Goal: Task Accomplishment & Management: Complete application form

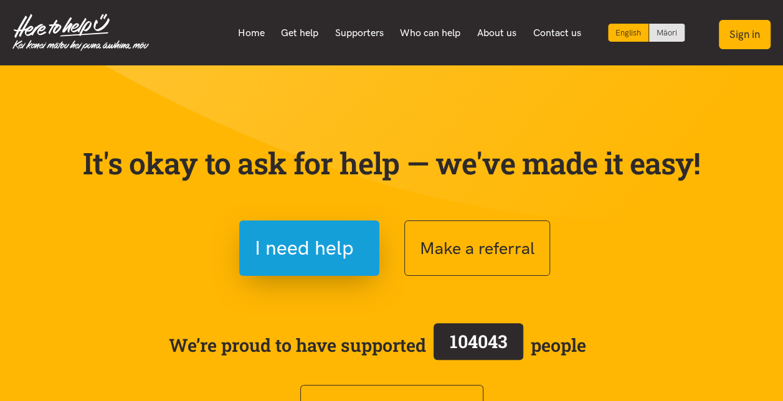
click at [728, 35] on button "Sign in" at bounding box center [745, 34] width 52 height 29
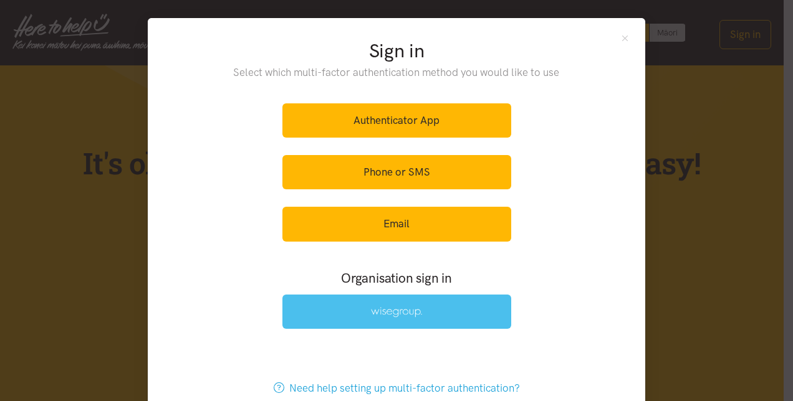
click at [406, 304] on link at bounding box center [396, 312] width 229 height 34
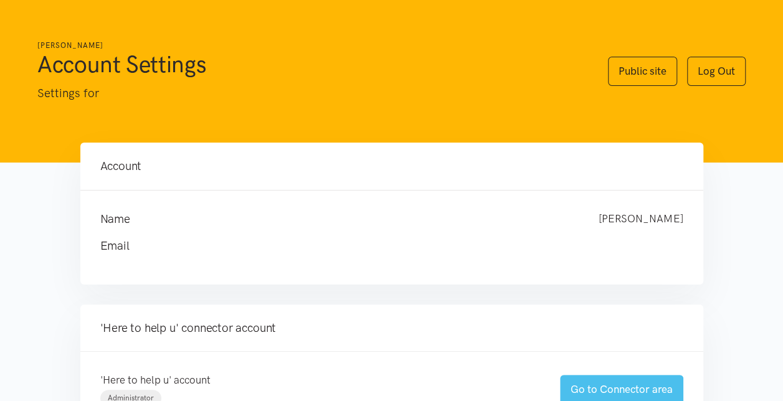
click at [611, 382] on link "Go to Connector area" at bounding box center [621, 389] width 123 height 29
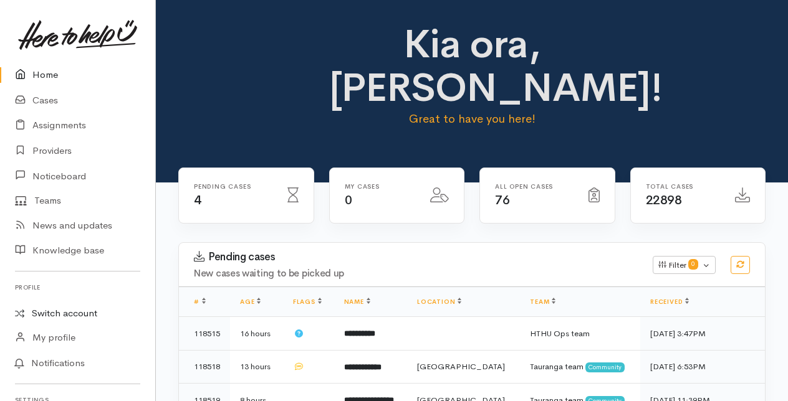
click at [59, 314] on link "Switch account" at bounding box center [77, 314] width 155 height 24
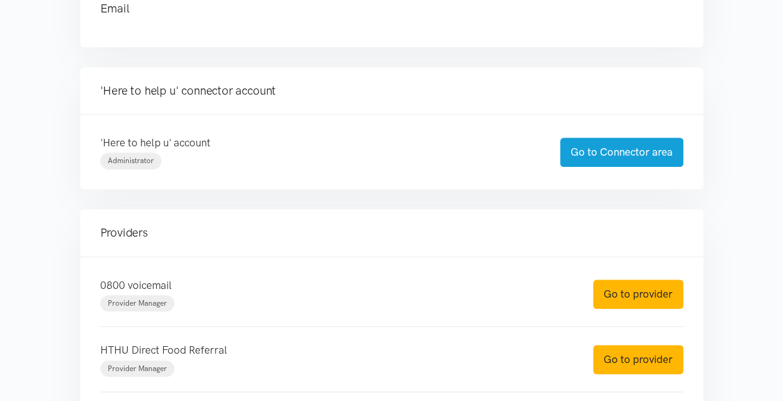
scroll to position [249, 0]
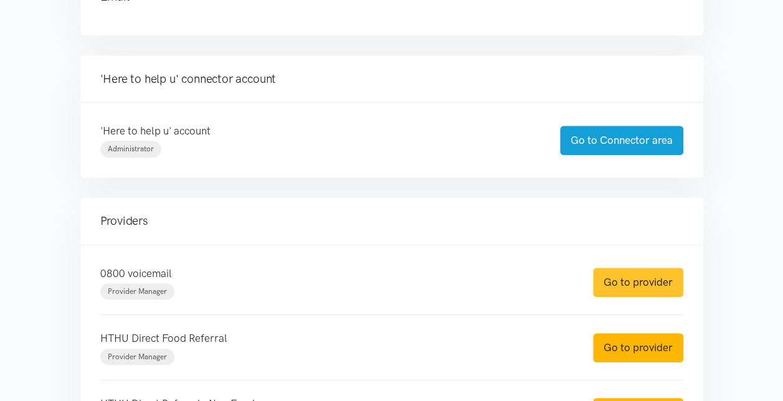
click at [637, 279] on link "Go to provider" at bounding box center [638, 282] width 90 height 29
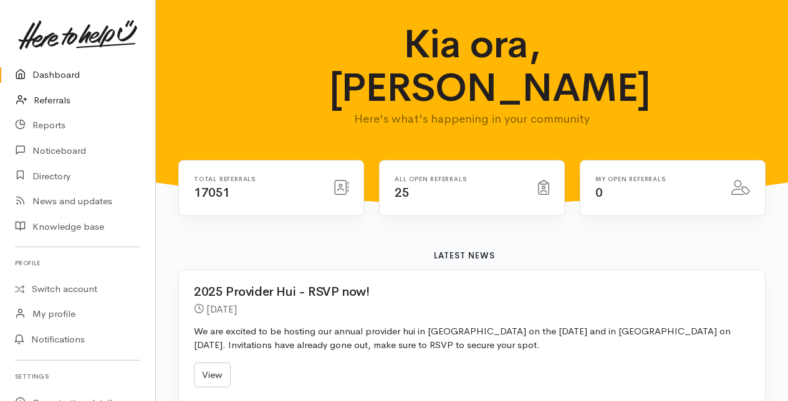
click at [57, 97] on link "Referrals" at bounding box center [77, 101] width 155 height 26
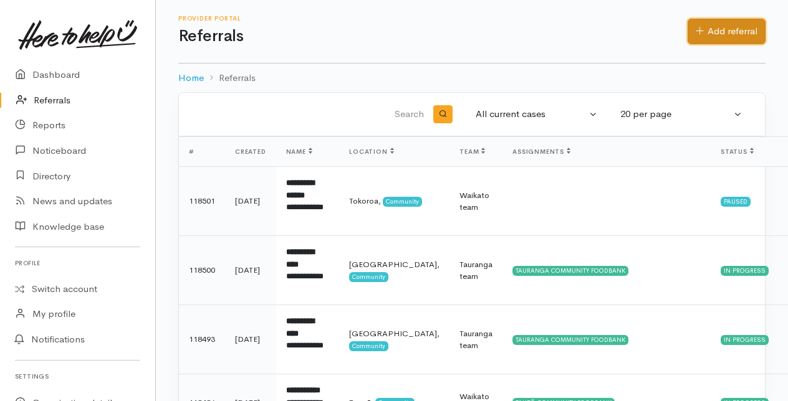
click at [728, 31] on link "Add referral" at bounding box center [726, 32] width 78 height 26
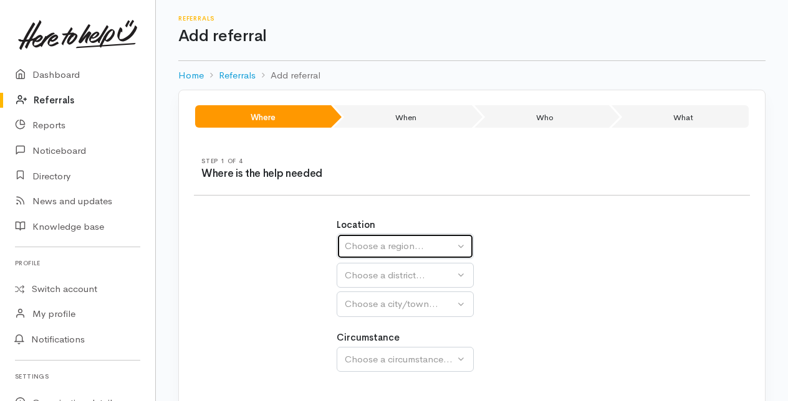
click at [391, 247] on div "Choose a region..." at bounding box center [400, 246] width 110 height 14
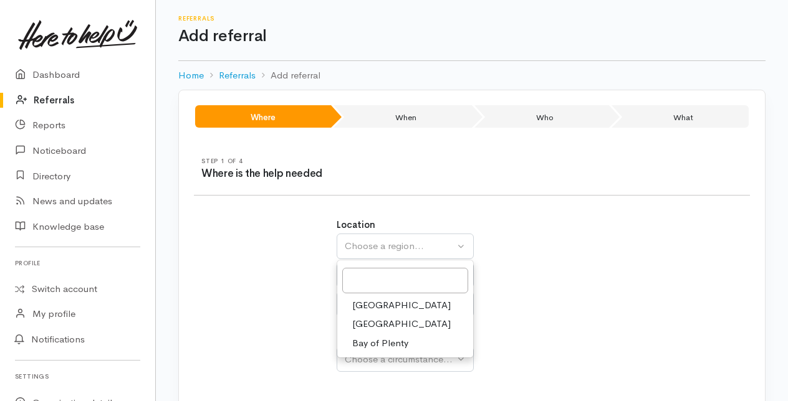
click at [365, 340] on span "Bay of Plenty" at bounding box center [380, 344] width 56 height 14
select select "4"
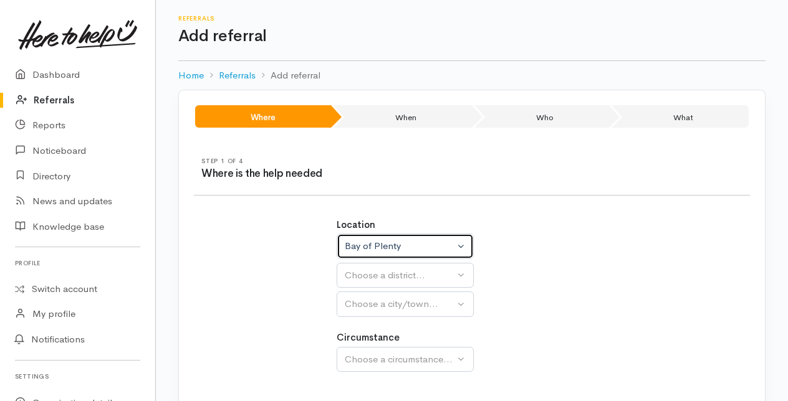
select select
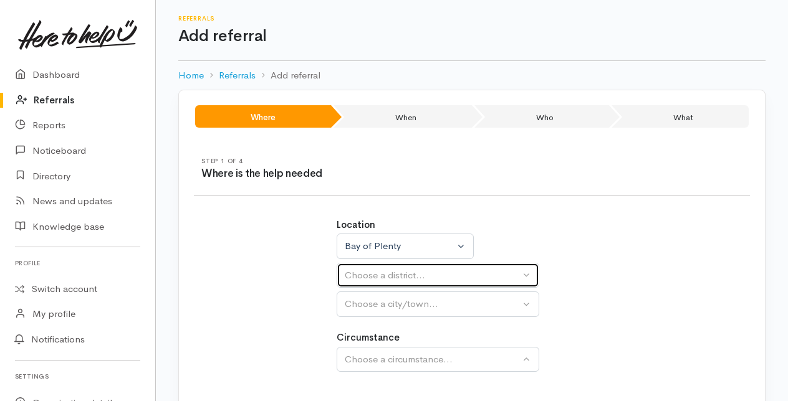
click at [360, 269] on div "Choose a district..." at bounding box center [432, 276] width 175 height 14
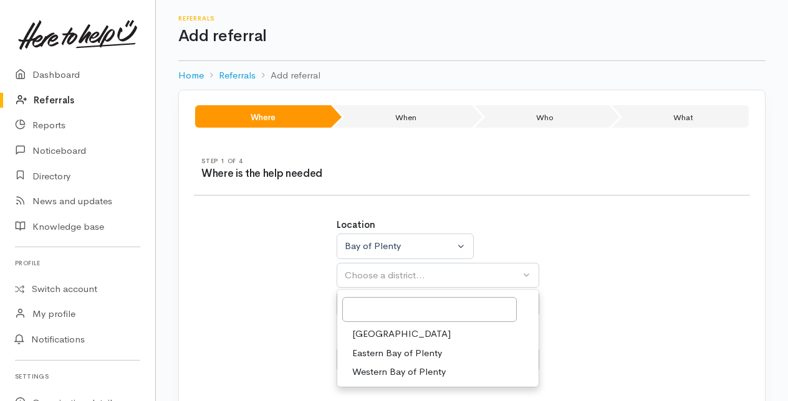
click at [380, 329] on span "[GEOGRAPHIC_DATA]" at bounding box center [401, 334] width 98 height 14
select select "6"
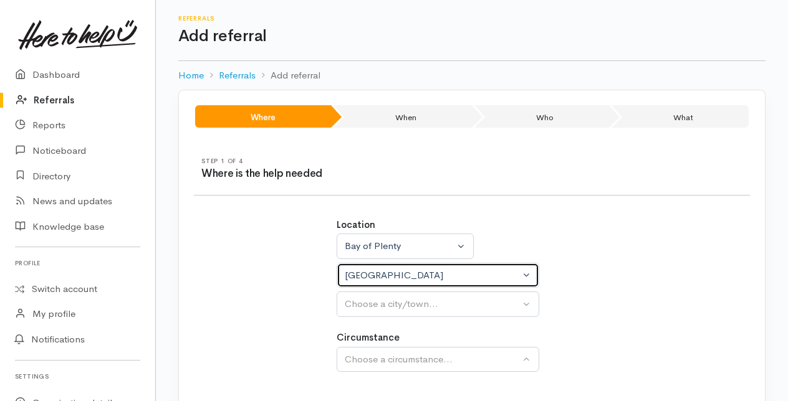
select select
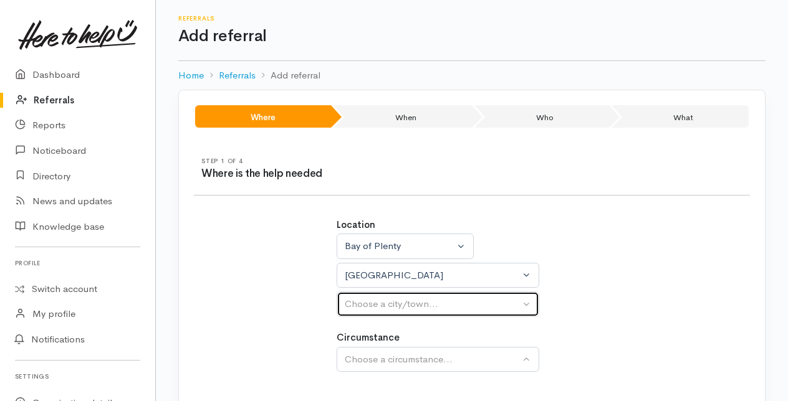
click at [376, 304] on div "Choose a city/town..." at bounding box center [432, 304] width 175 height 14
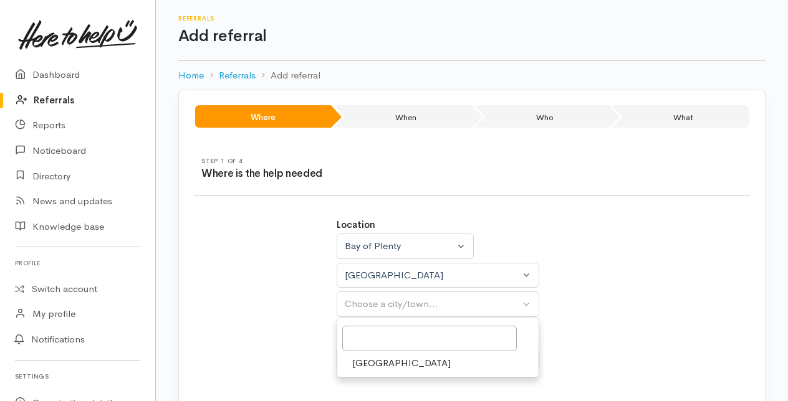
click at [380, 361] on span "[GEOGRAPHIC_DATA]" at bounding box center [401, 363] width 98 height 14
select select "4"
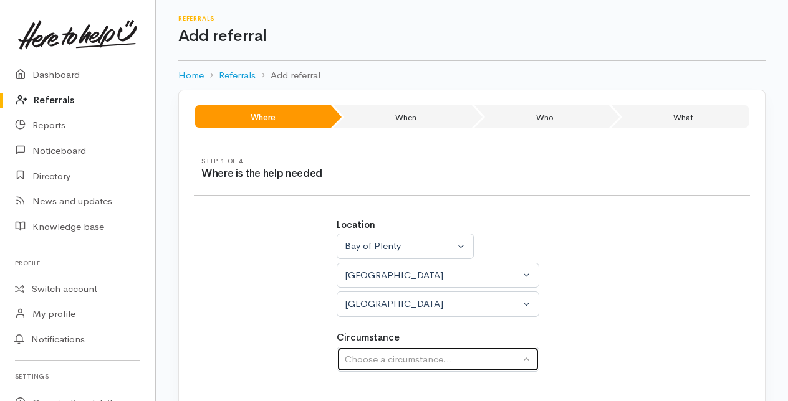
click at [379, 355] on div "Choose a circumstance..." at bounding box center [432, 360] width 175 height 14
click at [380, 361] on div "Choose a circumstance..." at bounding box center [432, 360] width 175 height 14
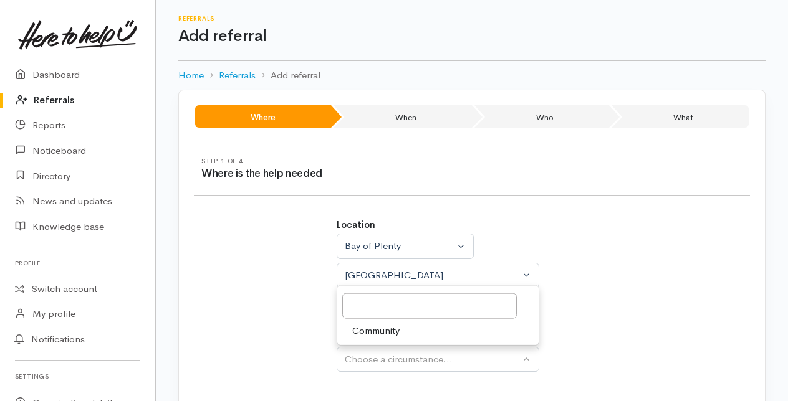
click at [371, 329] on span "Community" at bounding box center [375, 330] width 47 height 14
select select "2"
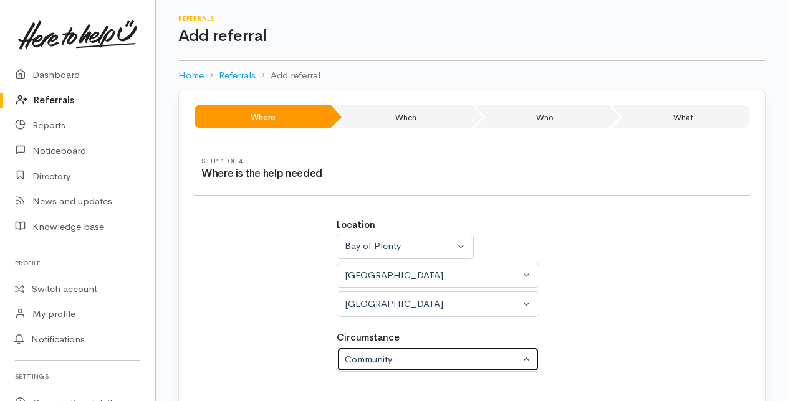
scroll to position [78, 0]
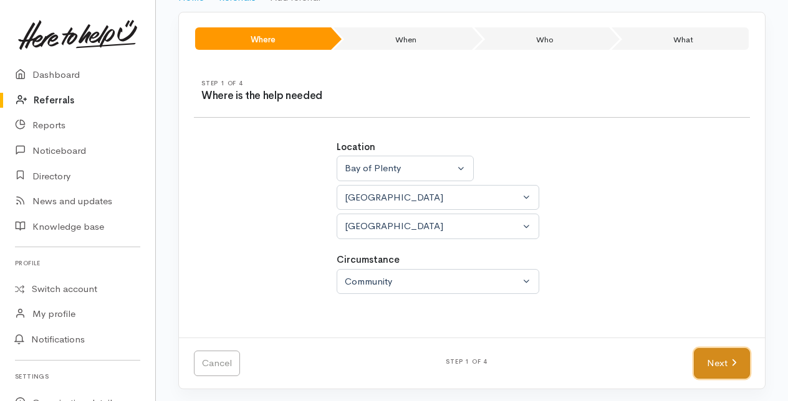
click at [707, 364] on link "Next" at bounding box center [722, 363] width 56 height 31
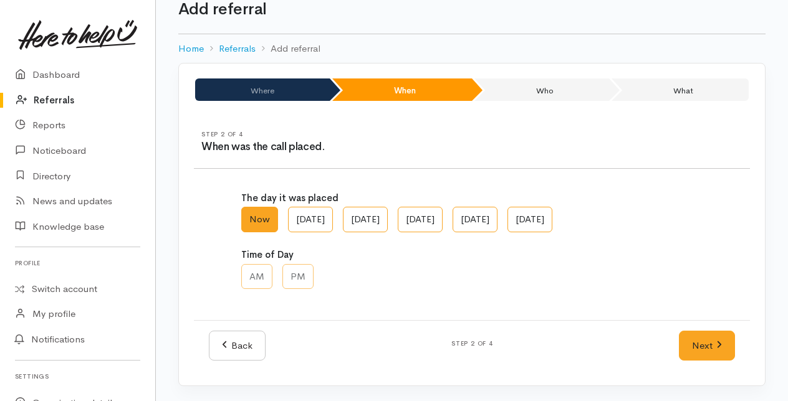
scroll to position [25, 0]
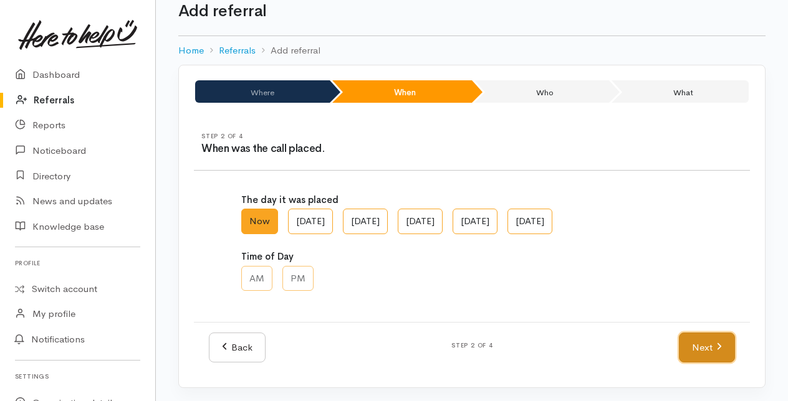
click at [696, 347] on link "Next" at bounding box center [707, 348] width 56 height 31
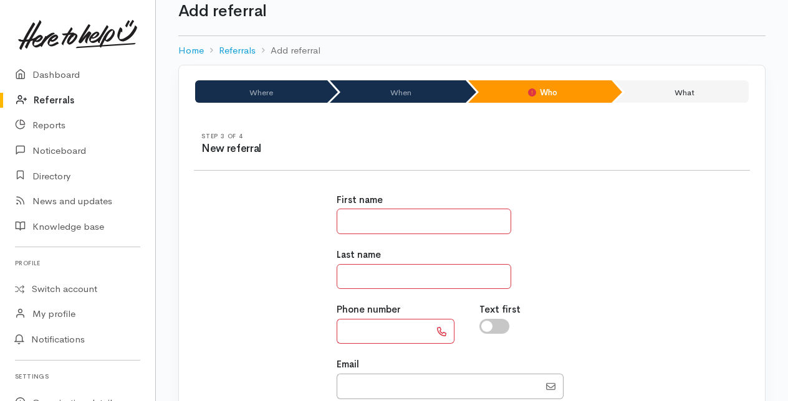
click at [359, 222] on input "text" at bounding box center [424, 222] width 175 height 26
type input "******"
click at [354, 272] on input "text" at bounding box center [424, 277] width 175 height 26
type input "****"
click at [352, 333] on input "text" at bounding box center [383, 332] width 93 height 26
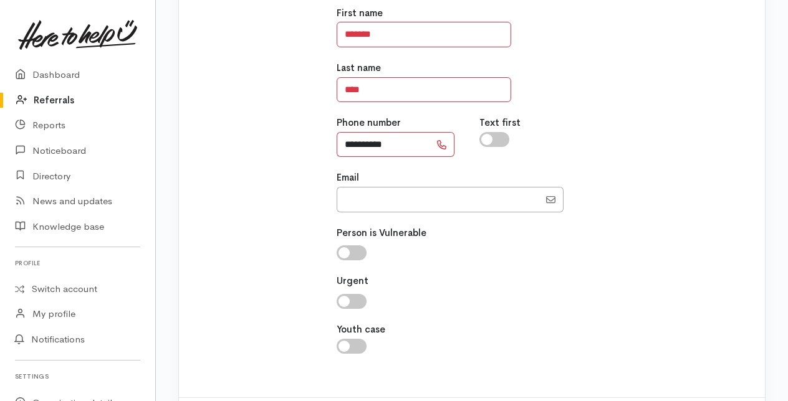
scroll to position [271, 0]
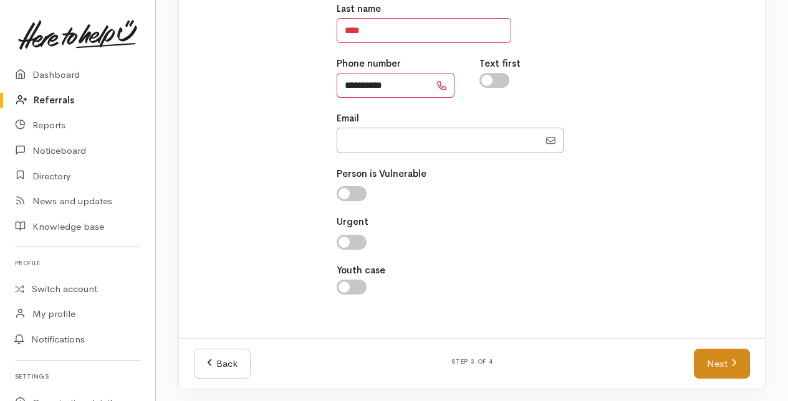
type input "**********"
click at [715, 363] on link "Next" at bounding box center [722, 364] width 56 height 31
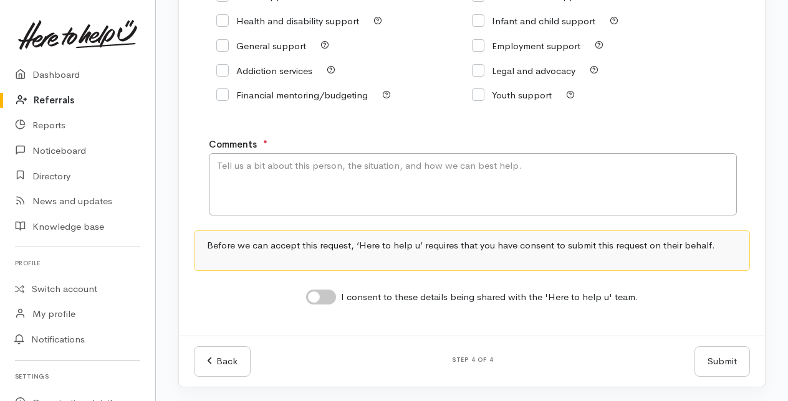
scroll to position [125, 0]
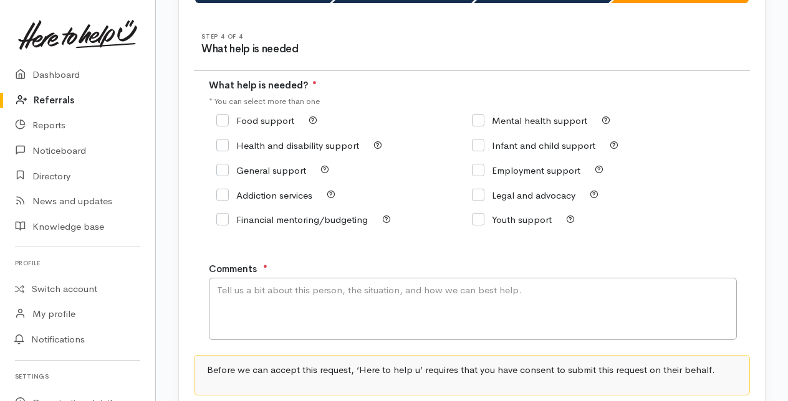
click at [221, 118] on input "Food support" at bounding box center [255, 120] width 78 height 9
checkbox input "true"
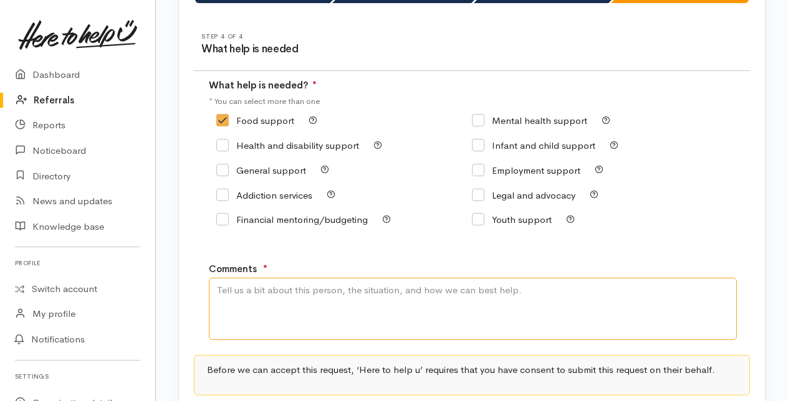
click at [254, 310] on textarea "Comments" at bounding box center [473, 309] width 528 height 62
click at [236, 288] on textarea "Foos support" at bounding box center [473, 309] width 528 height 62
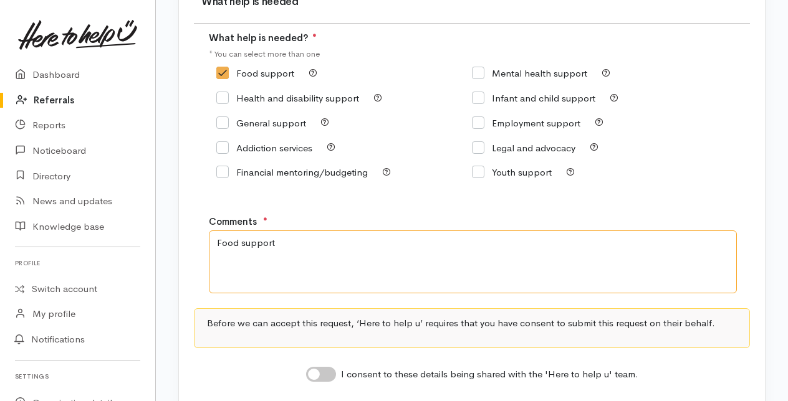
scroll to position [249, 0]
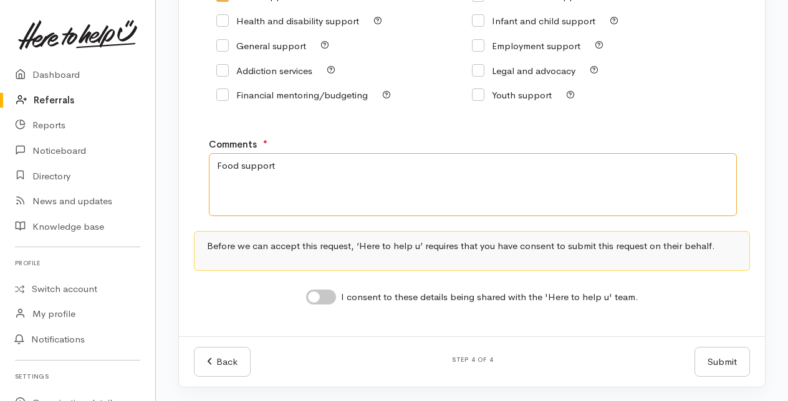
type textarea "Food support"
drag, startPoint x: 323, startPoint y: 300, endPoint x: 411, endPoint y: 315, distance: 89.9
click at [323, 300] on input "I consent to these details being shared with the 'Here to help u' team." at bounding box center [321, 297] width 30 height 15
checkbox input "true"
click at [727, 364] on button "Submit" at bounding box center [721, 362] width 55 height 31
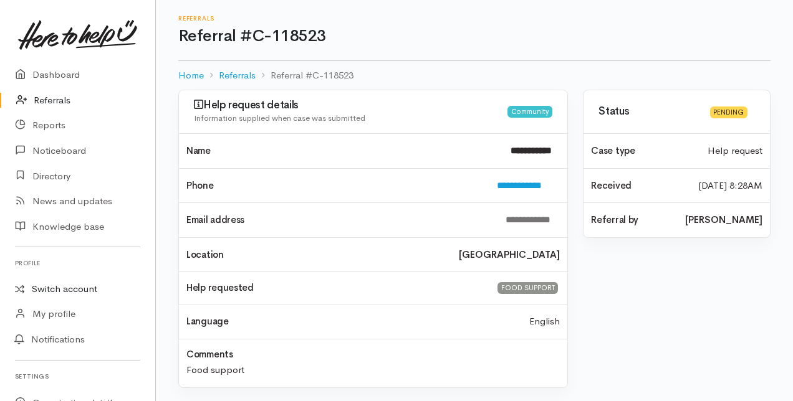
click at [65, 289] on link "Switch account" at bounding box center [77, 289] width 155 height 24
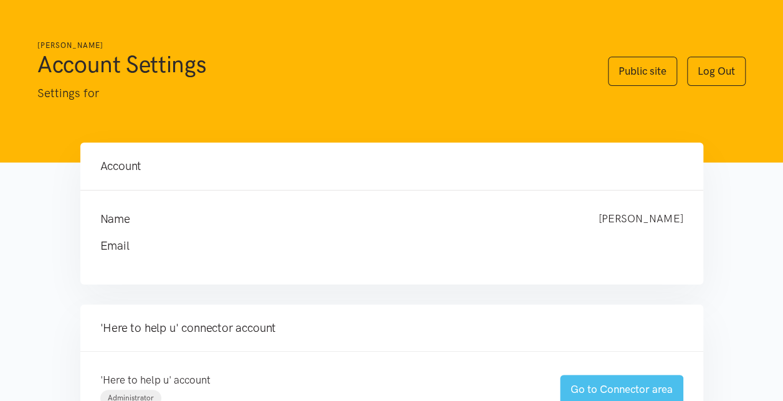
click at [618, 385] on link "Go to Connector area" at bounding box center [621, 389] width 123 height 29
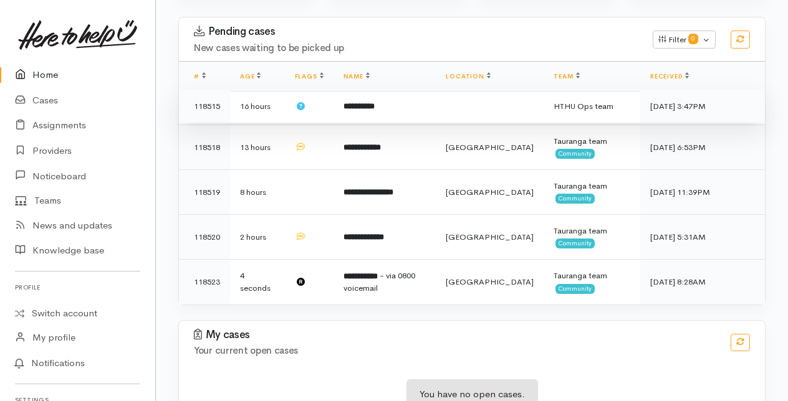
scroll to position [249, 0]
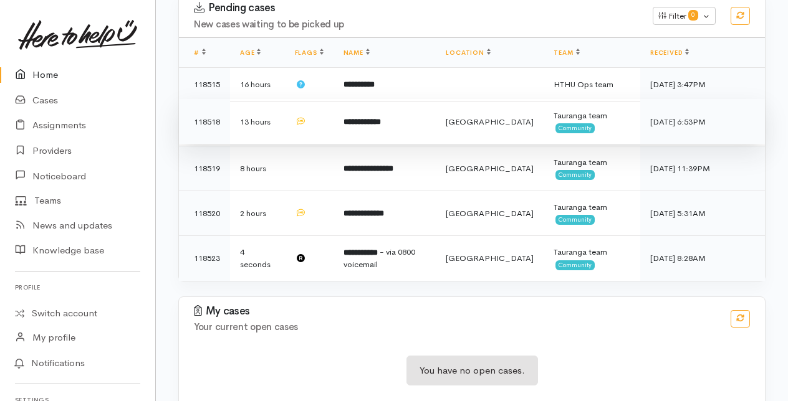
click at [361, 122] on b "**********" at bounding box center [361, 122] width 37 height 8
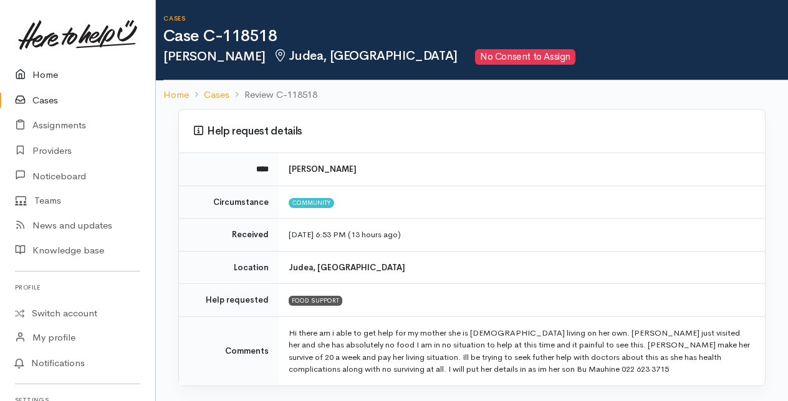
click at [45, 76] on link "Home" at bounding box center [77, 75] width 155 height 26
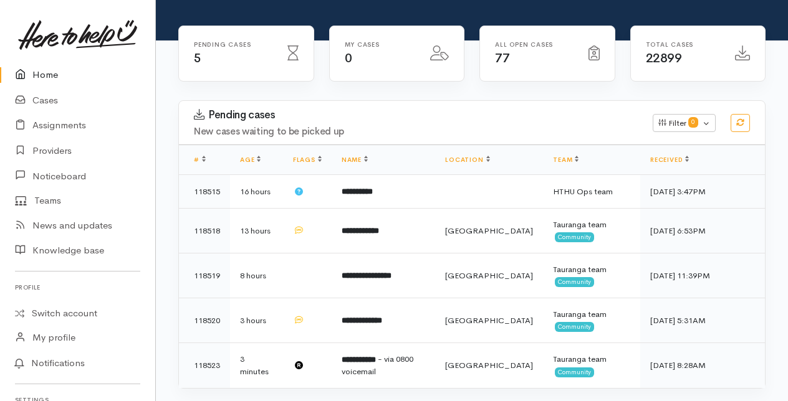
scroll to position [187, 0]
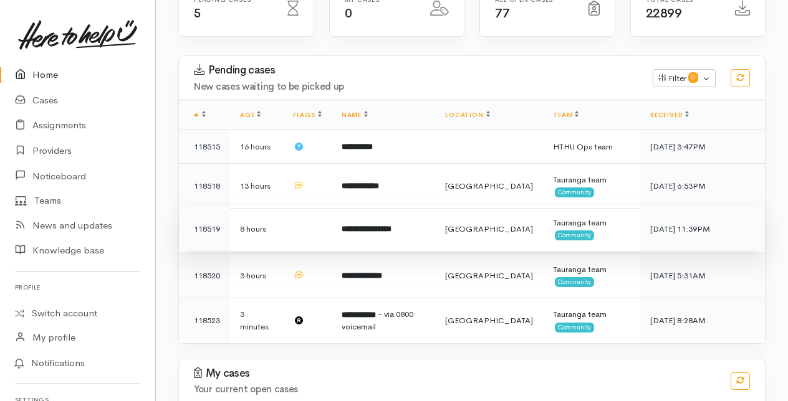
click at [353, 227] on b "**********" at bounding box center [367, 229] width 50 height 8
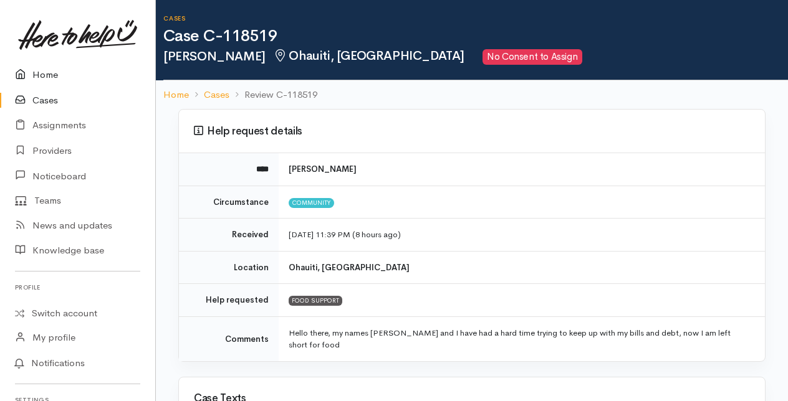
click at [45, 76] on link "Home" at bounding box center [77, 75] width 155 height 26
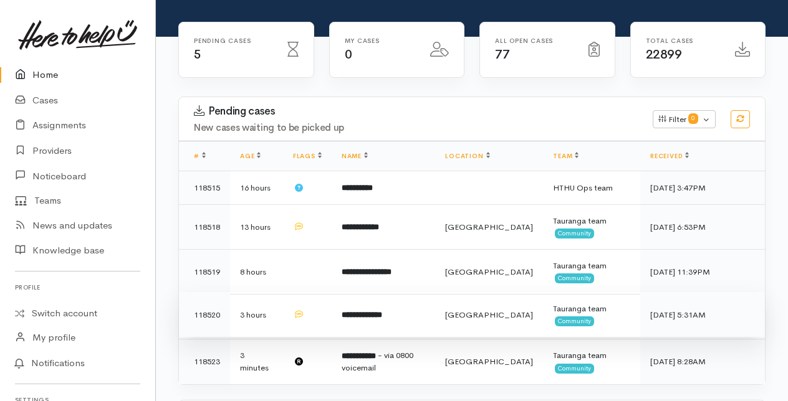
scroll to position [187, 0]
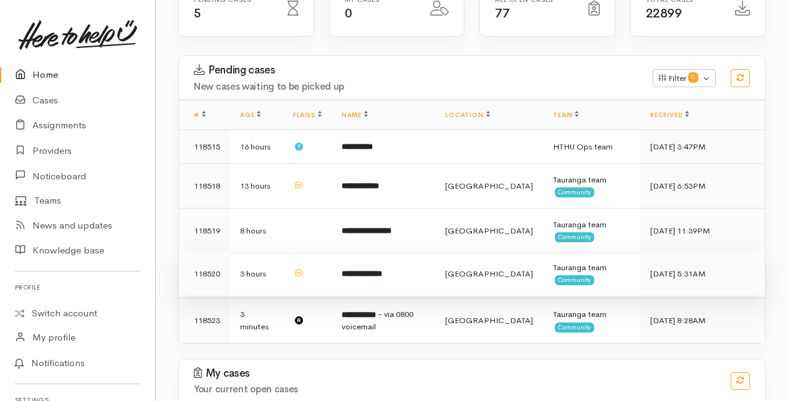
click at [353, 272] on b "**********" at bounding box center [362, 274] width 41 height 8
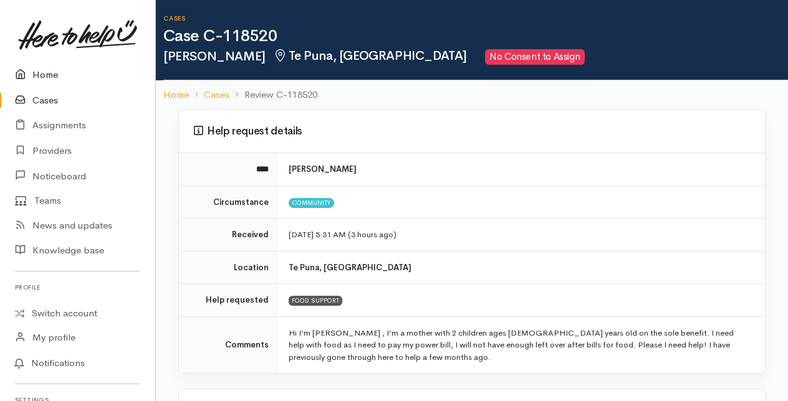
click at [41, 77] on link "Home" at bounding box center [77, 75] width 155 height 26
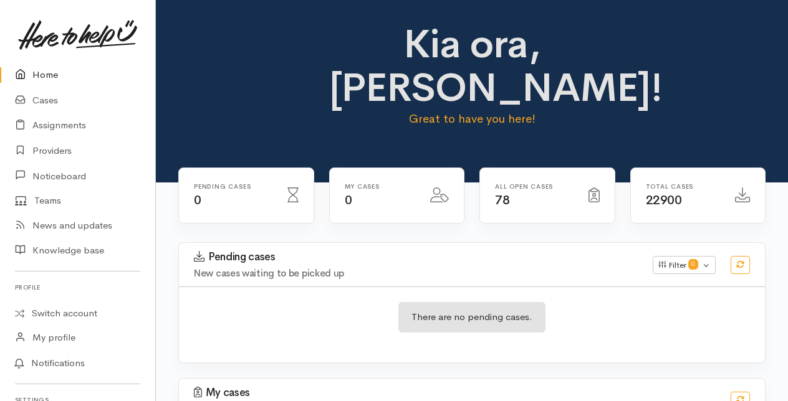
click at [40, 72] on link "Home" at bounding box center [77, 75] width 155 height 26
click at [45, 94] on link "Cases" at bounding box center [77, 101] width 155 height 26
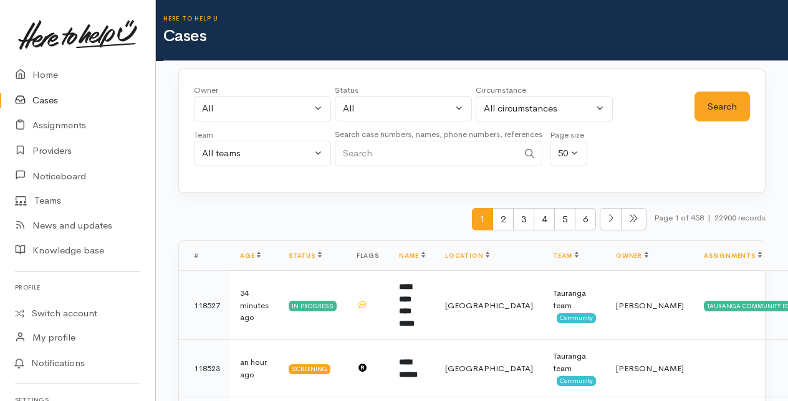
click at [369, 152] on input "Search" at bounding box center [426, 154] width 183 height 26
type input "0226958539"
click at [717, 103] on button "Search" at bounding box center [721, 107] width 55 height 31
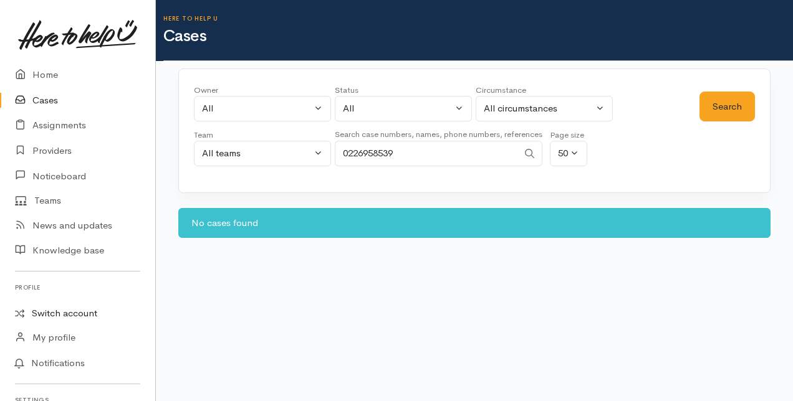
click at [84, 314] on link "Switch account" at bounding box center [77, 314] width 155 height 24
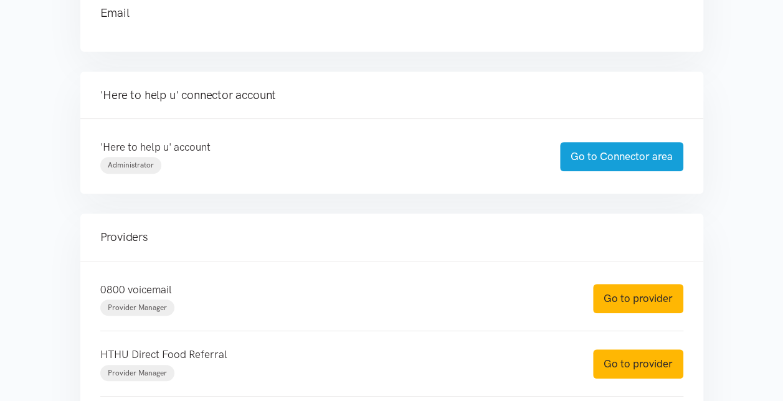
scroll to position [249, 0]
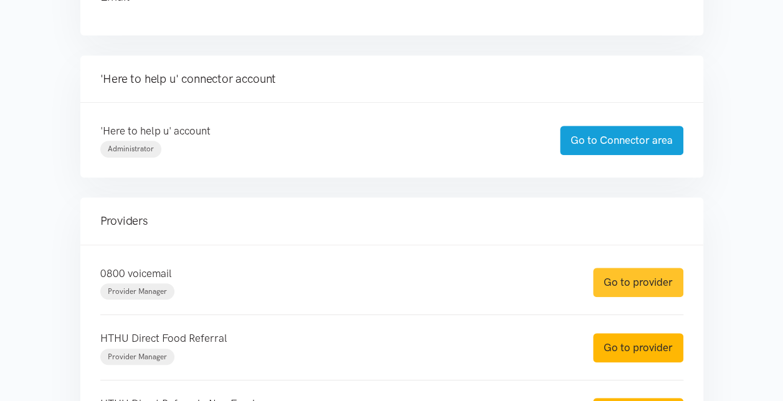
click at [624, 282] on link "Go to provider" at bounding box center [638, 282] width 90 height 29
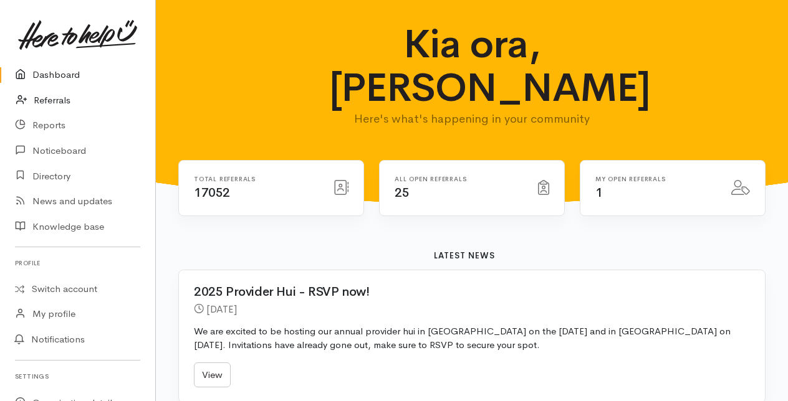
click at [57, 100] on link "Referrals" at bounding box center [77, 101] width 155 height 26
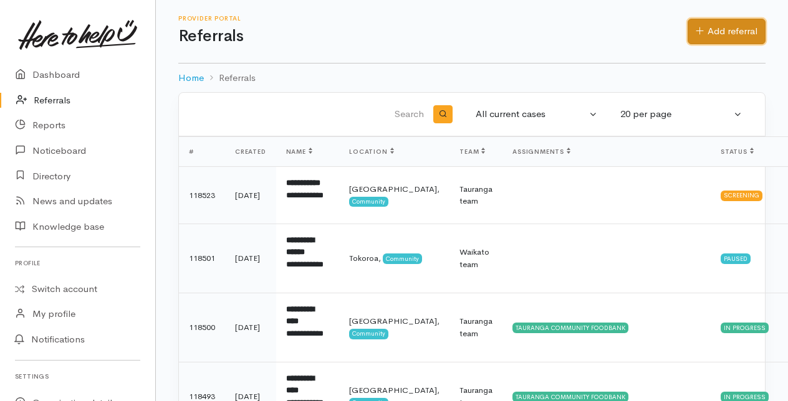
click at [728, 28] on link "Add referral" at bounding box center [726, 32] width 78 height 26
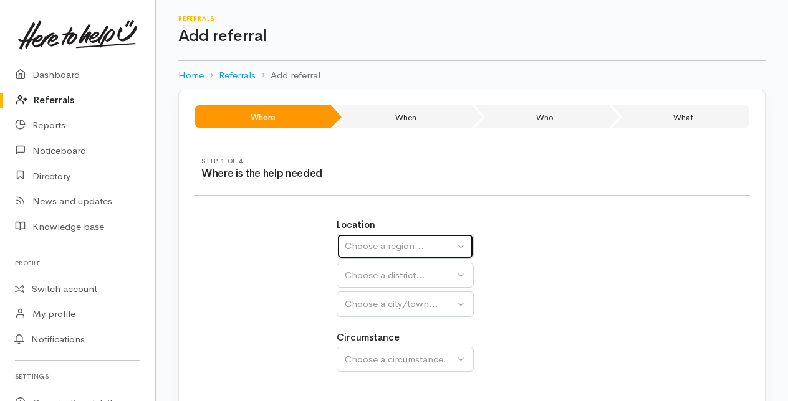
click at [405, 246] on div "Choose a region..." at bounding box center [400, 246] width 110 height 14
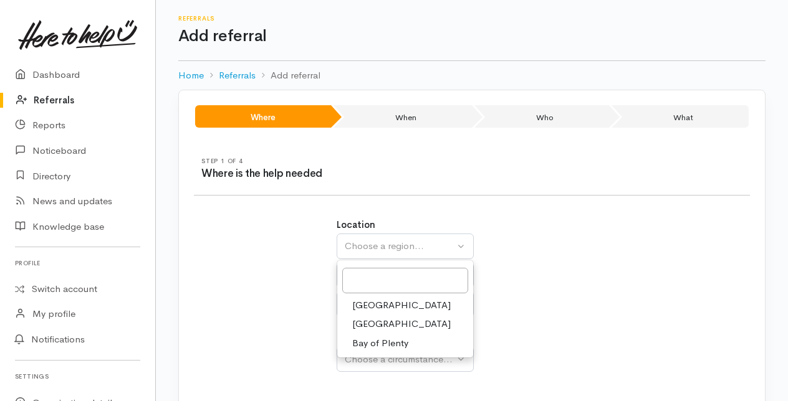
click at [374, 342] on span "Bay of Plenty" at bounding box center [380, 344] width 56 height 14
select select "4"
select select
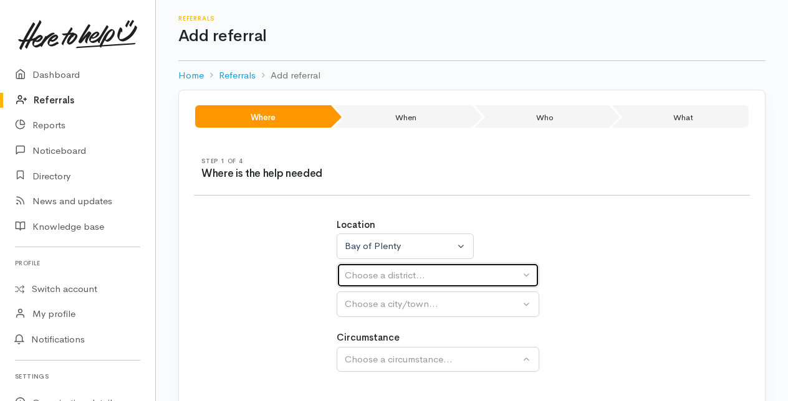
click at [368, 274] on div "Choose a district..." at bounding box center [432, 276] width 175 height 14
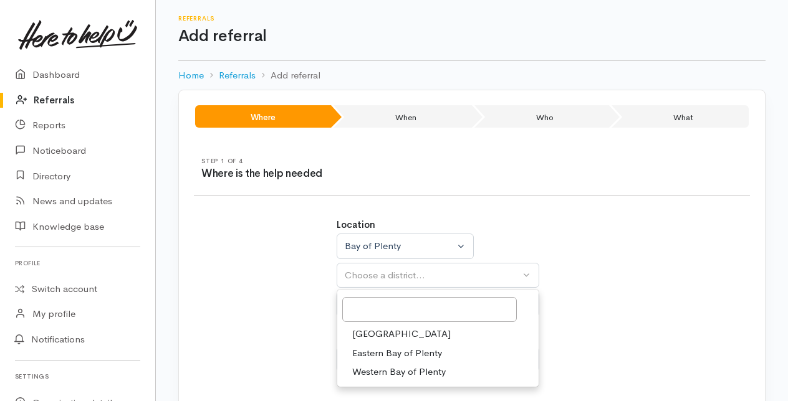
click at [375, 330] on span "[GEOGRAPHIC_DATA]" at bounding box center [401, 334] width 98 height 14
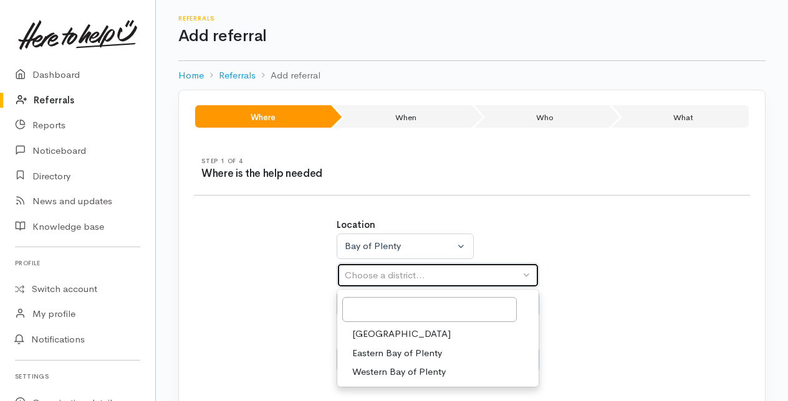
select select "6"
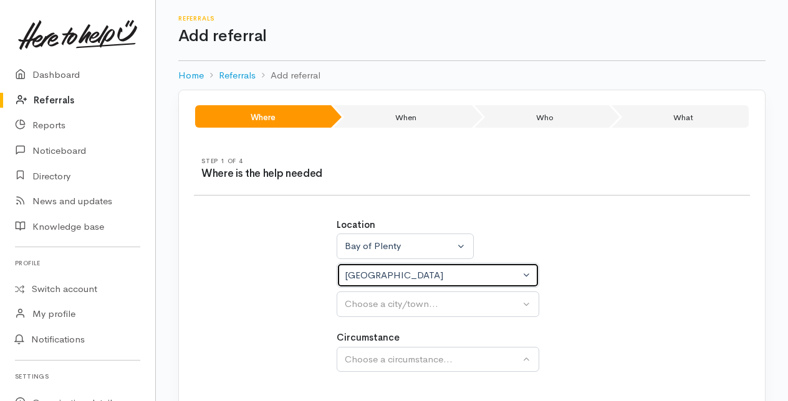
select select
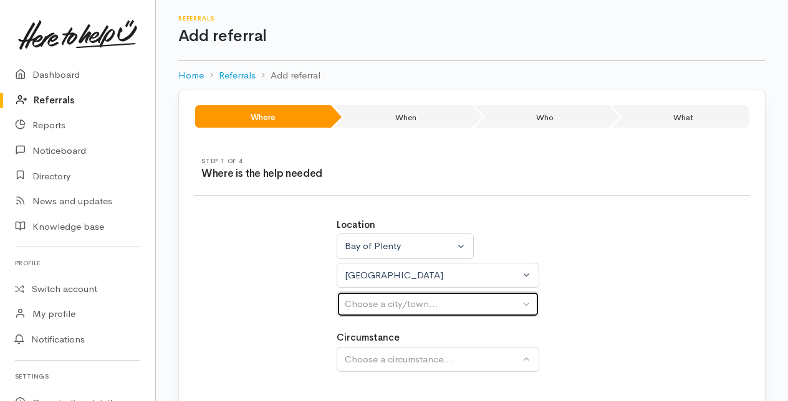
click at [380, 302] on div "Choose a city/town..." at bounding box center [432, 304] width 175 height 14
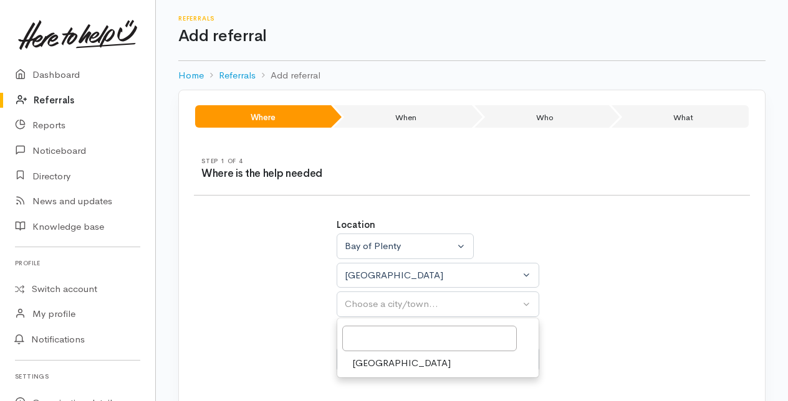
click at [376, 358] on span "[GEOGRAPHIC_DATA]" at bounding box center [401, 363] width 98 height 14
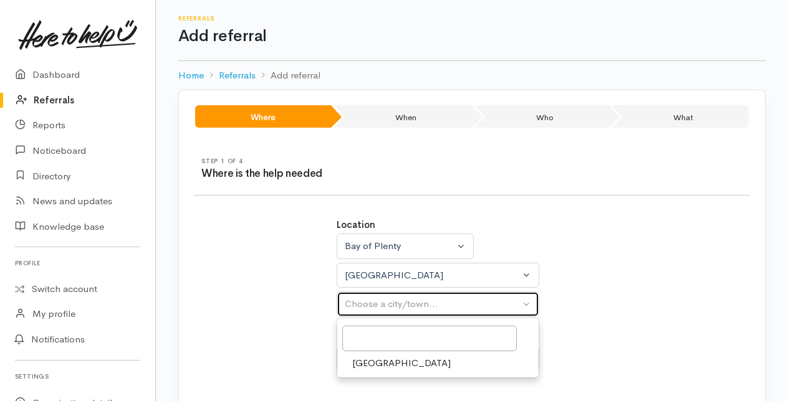
select select "4"
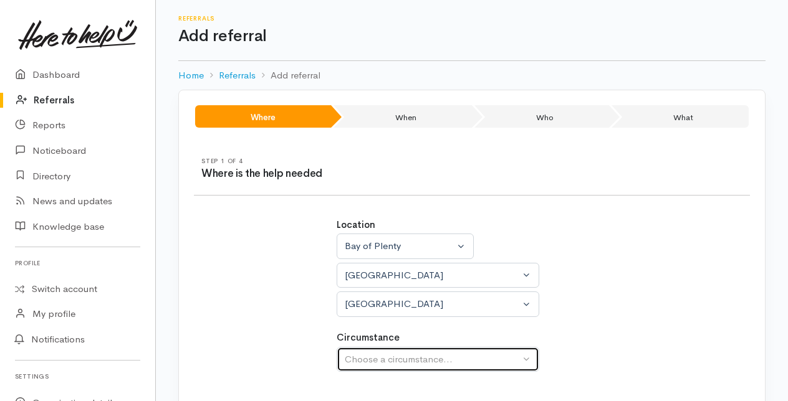
click at [383, 354] on div "Choose a circumstance..." at bounding box center [432, 360] width 175 height 14
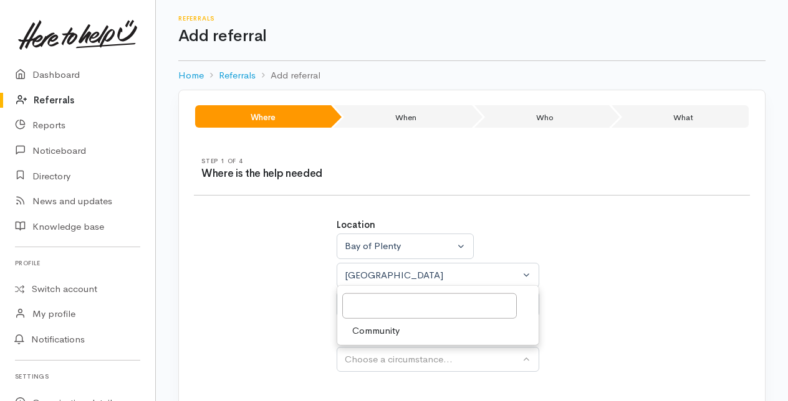
click at [379, 328] on span "Community" at bounding box center [375, 330] width 47 height 14
select select "2"
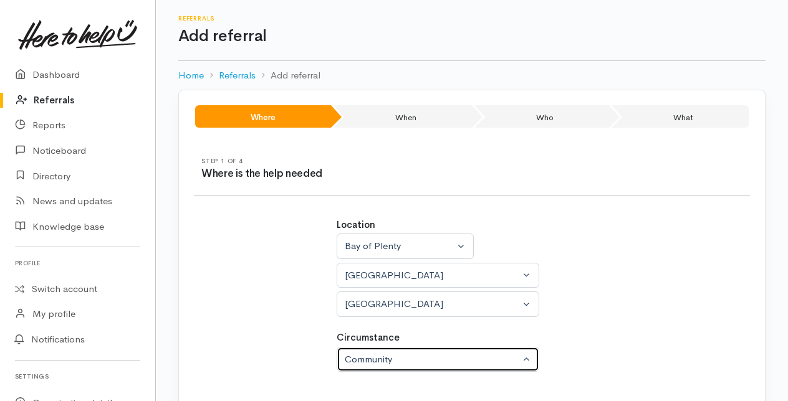
scroll to position [78, 0]
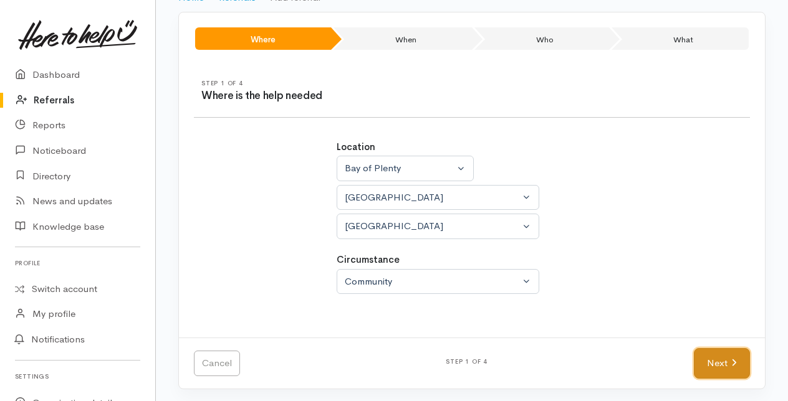
click at [715, 356] on link "Next" at bounding box center [722, 363] width 56 height 31
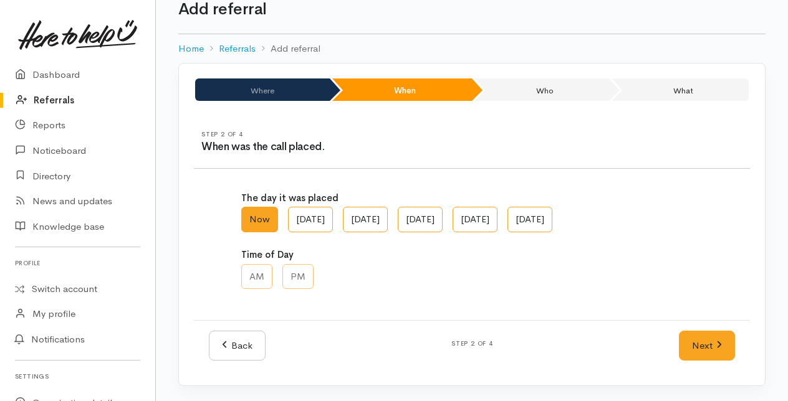
scroll to position [25, 0]
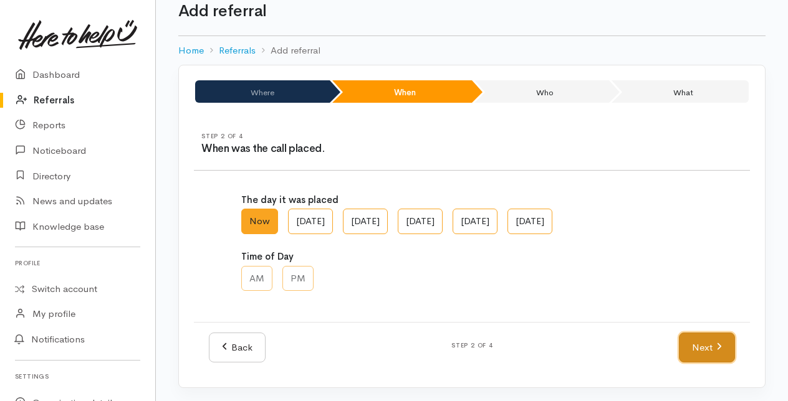
click at [717, 343] on icon at bounding box center [719, 346] width 4 height 7
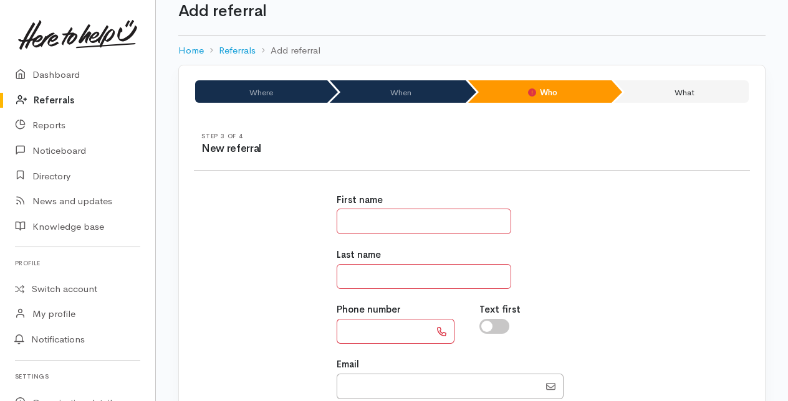
click at [359, 223] on input "text" at bounding box center [424, 222] width 175 height 26
click at [359, 221] on input "*********" at bounding box center [424, 222] width 175 height 26
click at [390, 219] on input "*********" at bounding box center [424, 222] width 175 height 26
click at [390, 221] on input "*********" at bounding box center [424, 222] width 175 height 26
click at [363, 265] on input "text" at bounding box center [424, 277] width 175 height 26
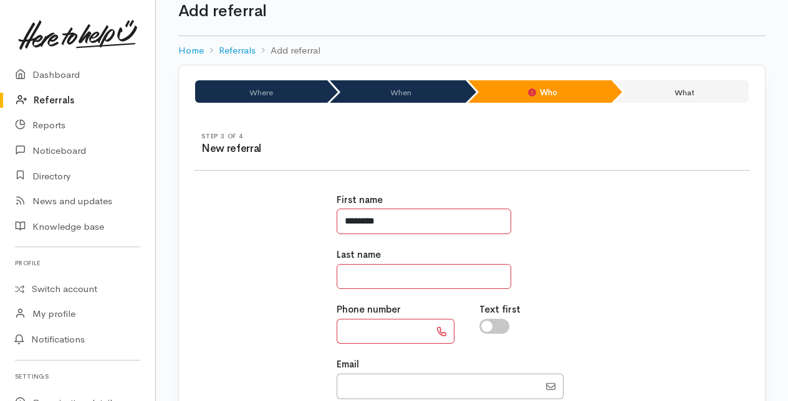
click at [348, 221] on input "********" at bounding box center [424, 222] width 175 height 26
click at [381, 217] on input "********" at bounding box center [424, 222] width 175 height 26
type input "*********"
click at [363, 278] on input "text" at bounding box center [424, 277] width 175 height 26
type input "**"
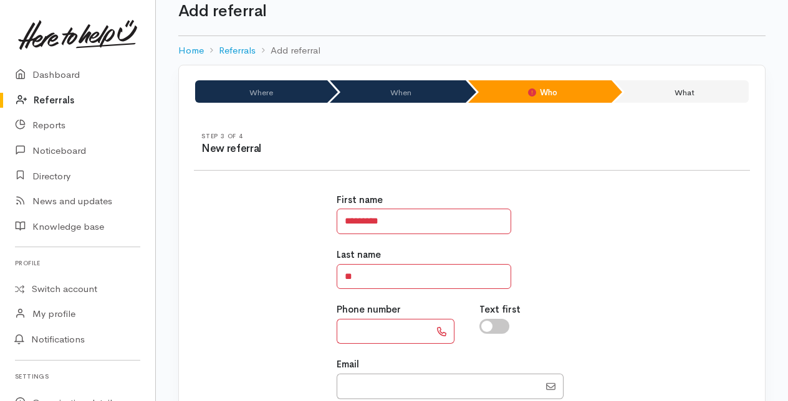
click at [359, 325] on input "text" at bounding box center [383, 332] width 93 height 26
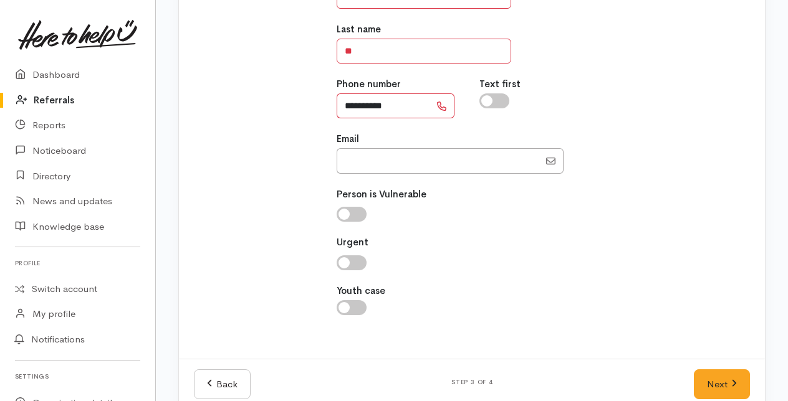
scroll to position [271, 0]
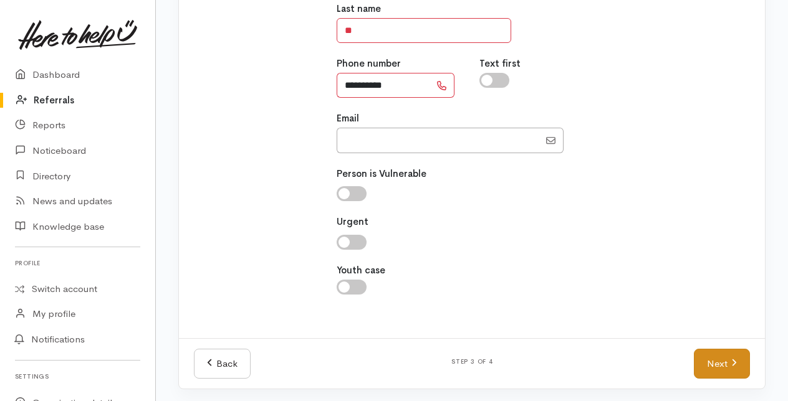
type input "**********"
click at [721, 360] on link "Next" at bounding box center [722, 364] width 56 height 31
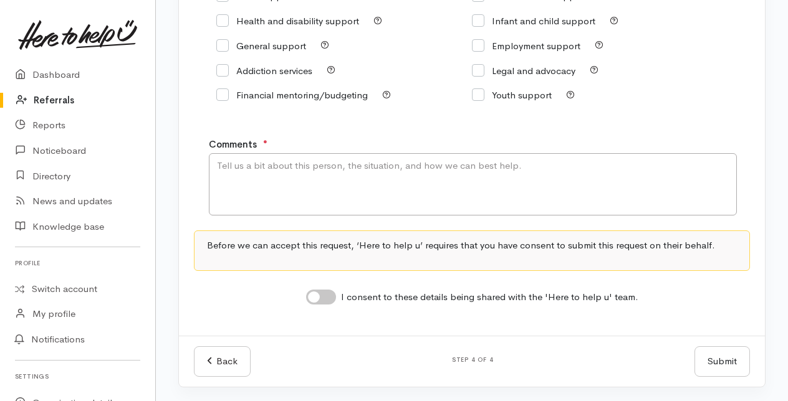
scroll to position [62, 0]
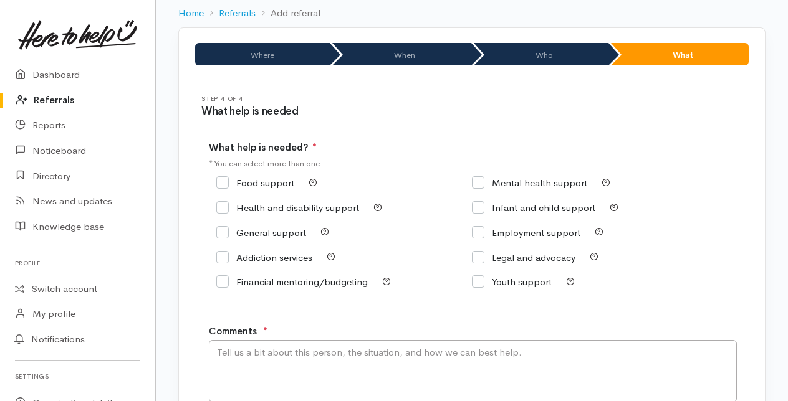
click at [222, 184] on input "Food support" at bounding box center [255, 182] width 78 height 9
checkbox input "true"
click at [261, 365] on textarea "Comments" at bounding box center [473, 371] width 528 height 62
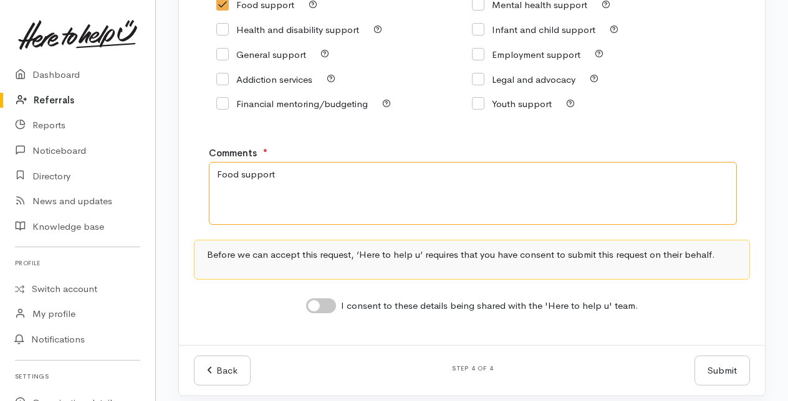
scroll to position [249, 0]
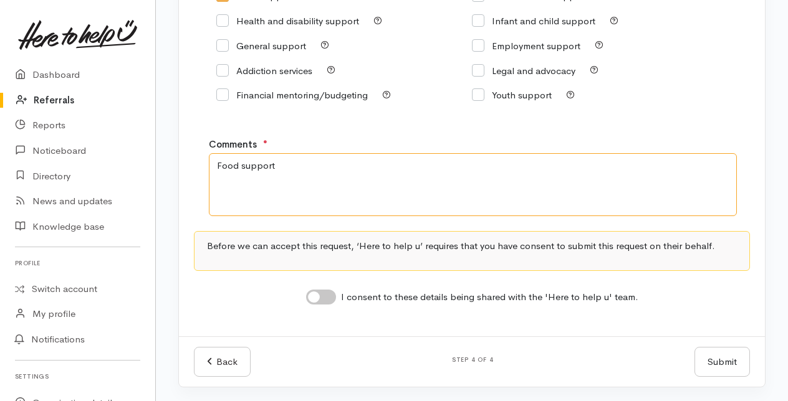
type textarea "Food support"
click at [317, 298] on input "I consent to these details being shared with the 'Here to help u' team." at bounding box center [321, 297] width 30 height 15
checkbox input "true"
click at [704, 362] on button "Submit" at bounding box center [721, 362] width 55 height 31
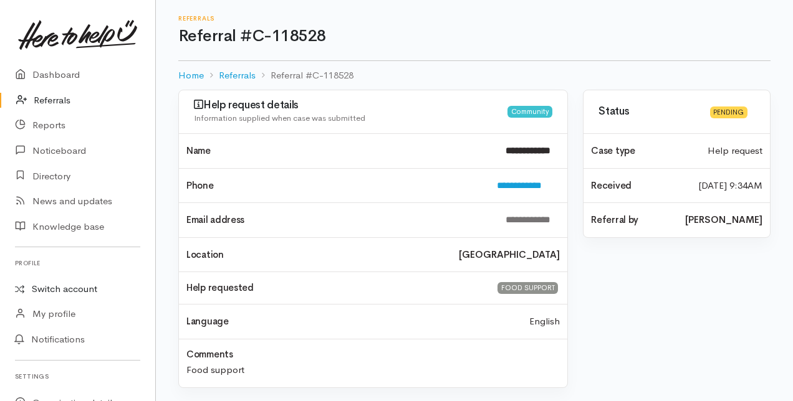
click at [57, 287] on link "Switch account" at bounding box center [77, 289] width 155 height 24
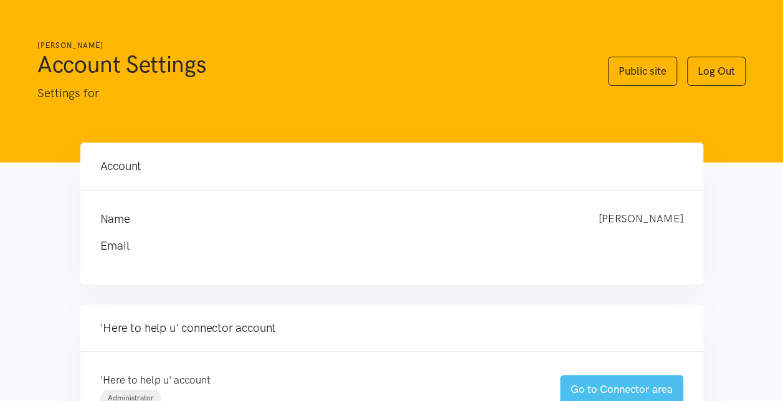
click at [593, 377] on link "Go to Connector area" at bounding box center [621, 389] width 123 height 29
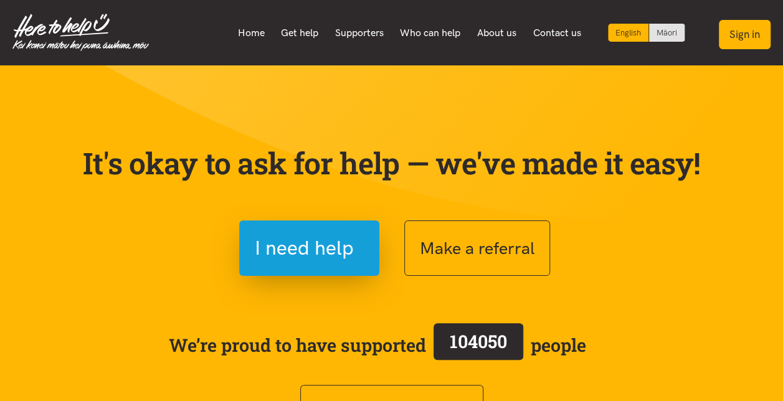
click at [755, 33] on button "Sign in" at bounding box center [745, 34] width 52 height 29
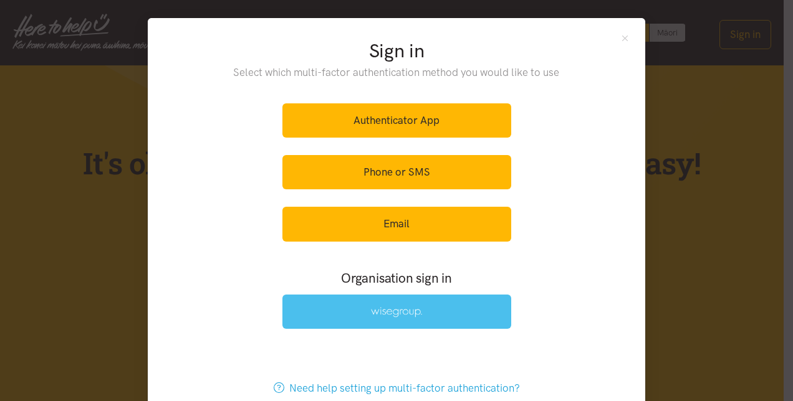
click at [409, 308] on img at bounding box center [396, 312] width 51 height 11
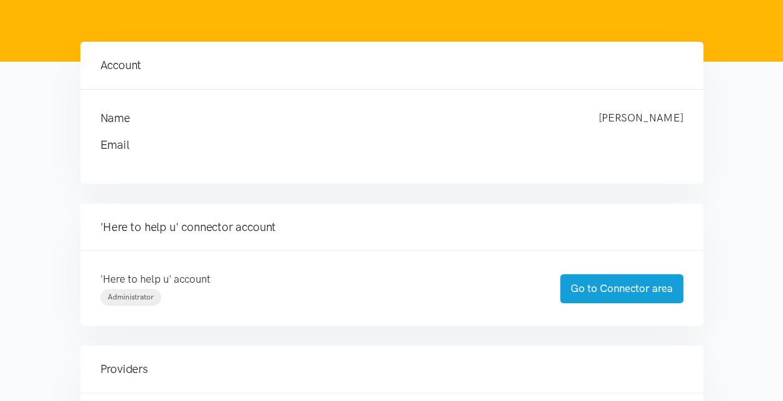
scroll to position [125, 0]
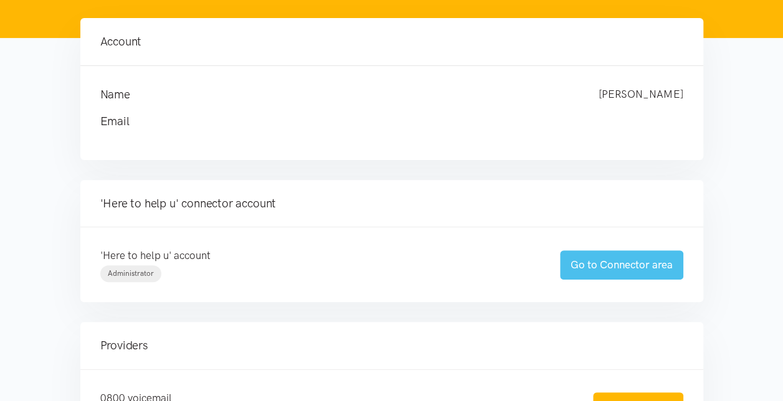
click at [608, 261] on link "Go to Connector area" at bounding box center [621, 265] width 123 height 29
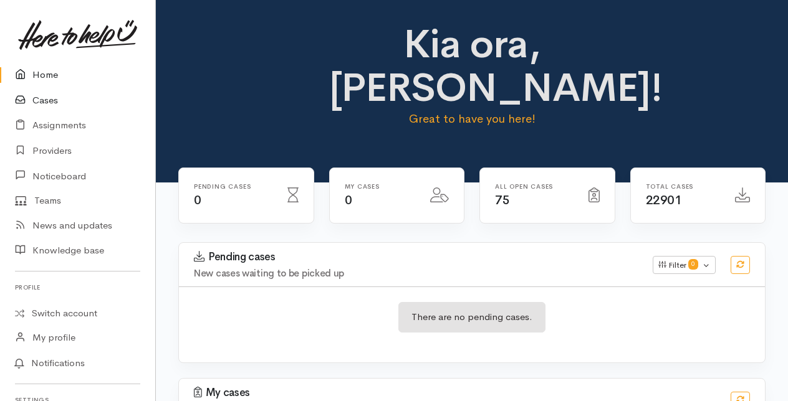
click at [50, 100] on link "Cases" at bounding box center [77, 101] width 155 height 26
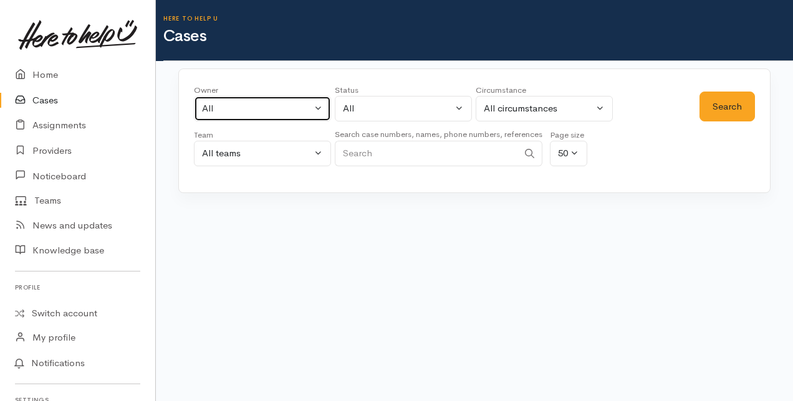
click at [316, 105] on button "All" at bounding box center [262, 109] width 137 height 26
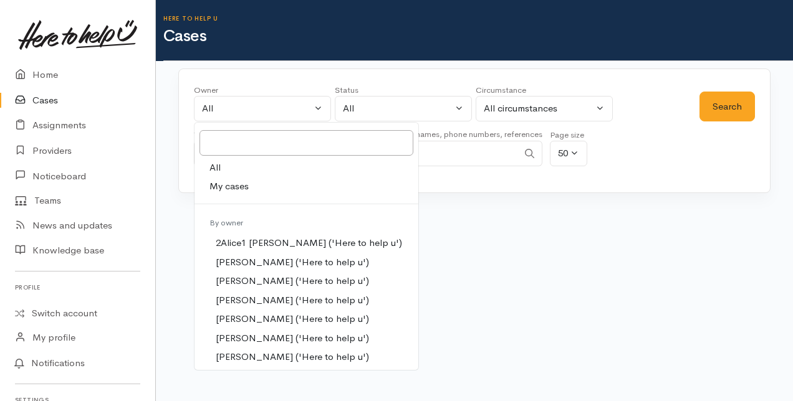
drag, startPoint x: 227, startPoint y: 181, endPoint x: 267, endPoint y: 168, distance: 42.6
click at [232, 183] on span "My cases" at bounding box center [228, 186] width 39 height 14
select select "205"
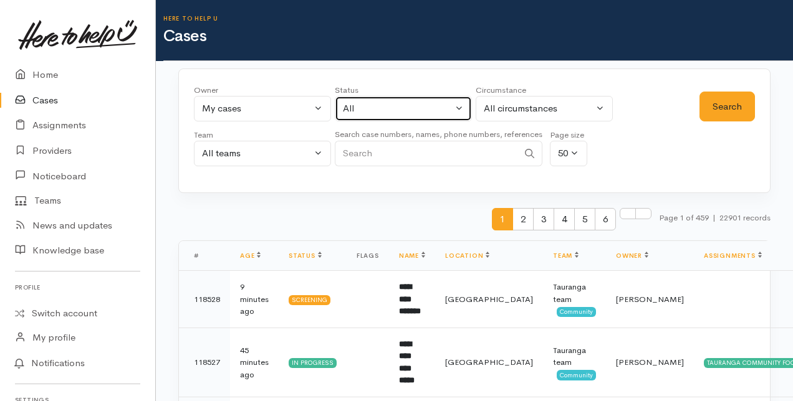
click at [461, 105] on button "All" at bounding box center [403, 109] width 137 height 26
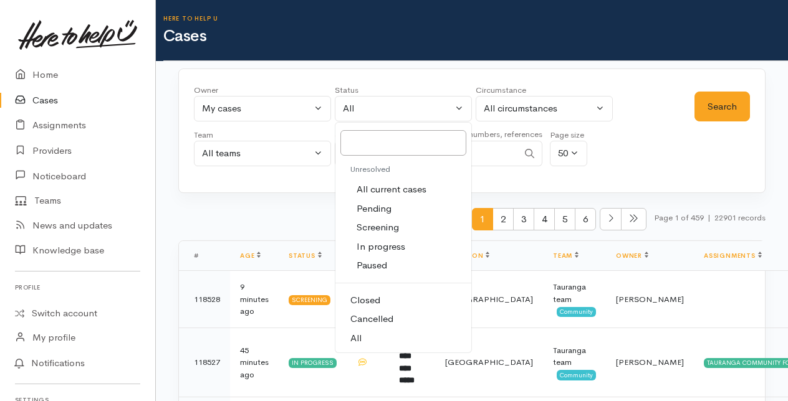
click at [386, 189] on span "All current cases" at bounding box center [391, 190] width 70 height 14
select select "Unresolved"
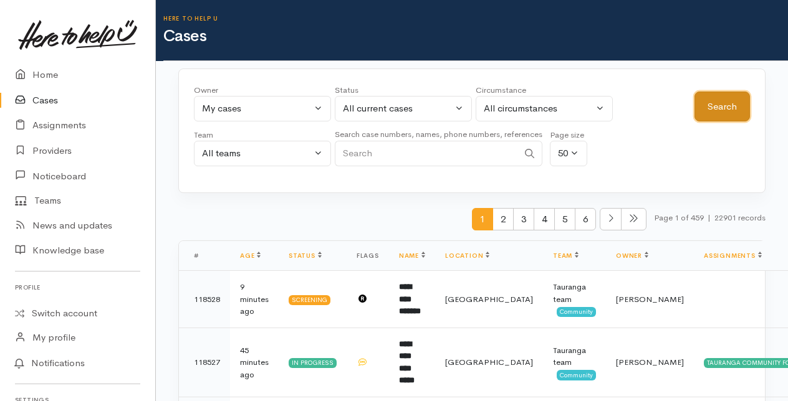
click at [715, 105] on button "Search" at bounding box center [721, 107] width 55 height 31
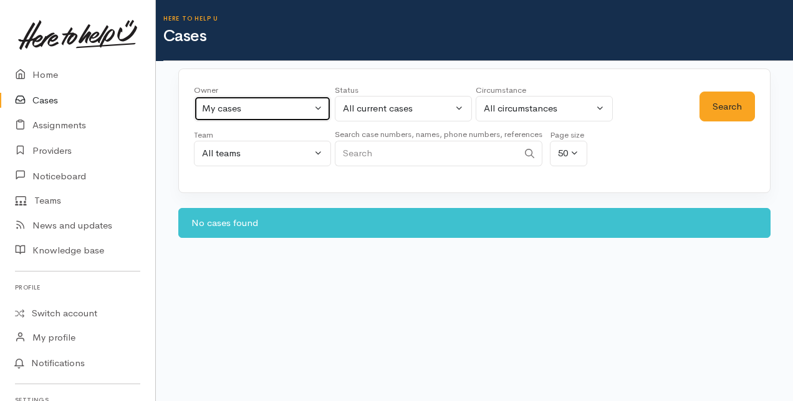
click at [319, 107] on button "My cases" at bounding box center [262, 109] width 137 height 26
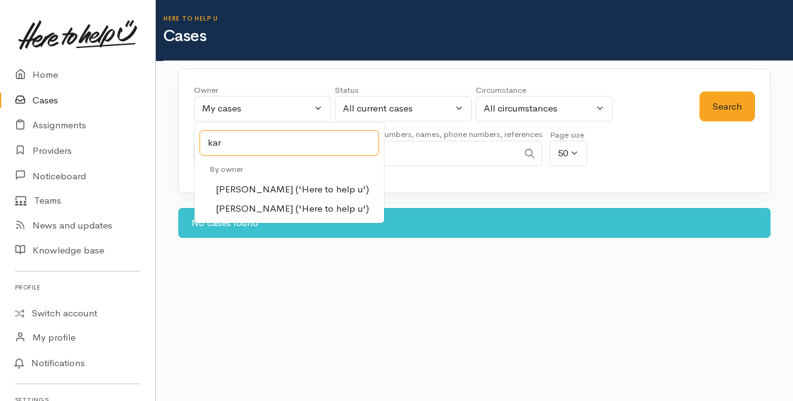
type input "kar"
click at [226, 188] on span "[PERSON_NAME] ('Here to help u')" at bounding box center [292, 190] width 153 height 14
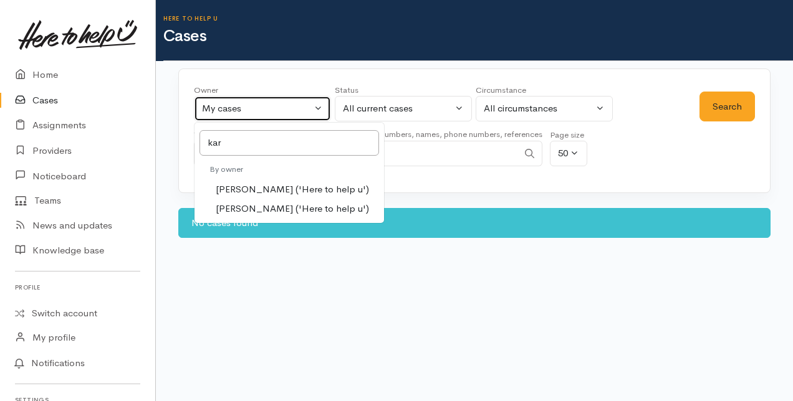
select select "435"
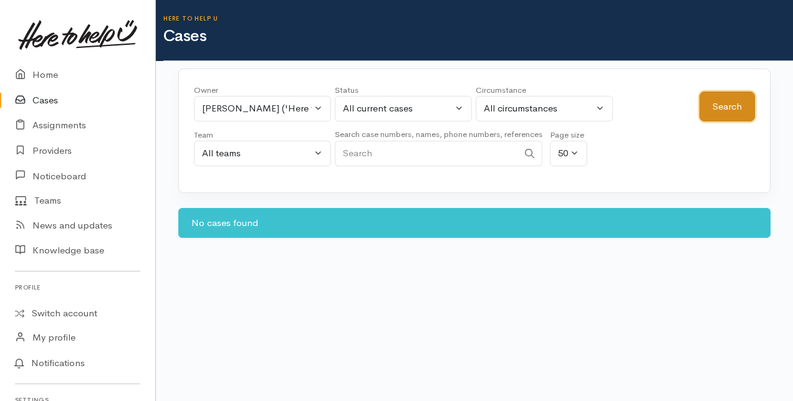
click at [718, 102] on button "Search" at bounding box center [726, 107] width 55 height 31
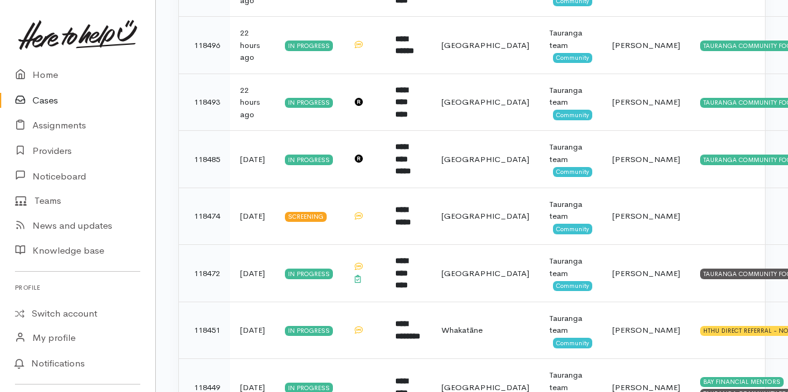
scroll to position [499, 0]
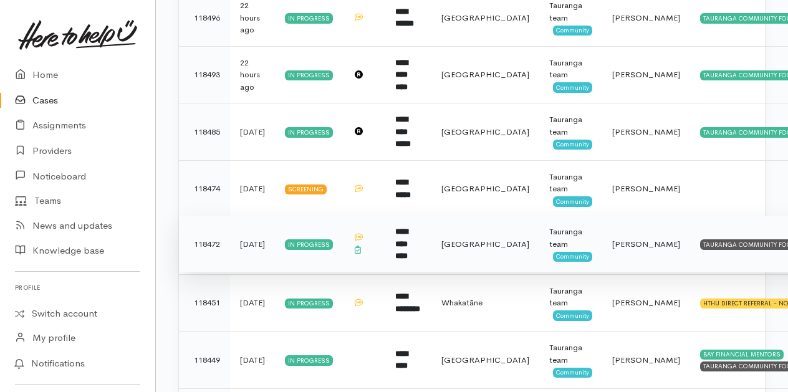
click at [408, 237] on b "**********" at bounding box center [401, 243] width 12 height 32
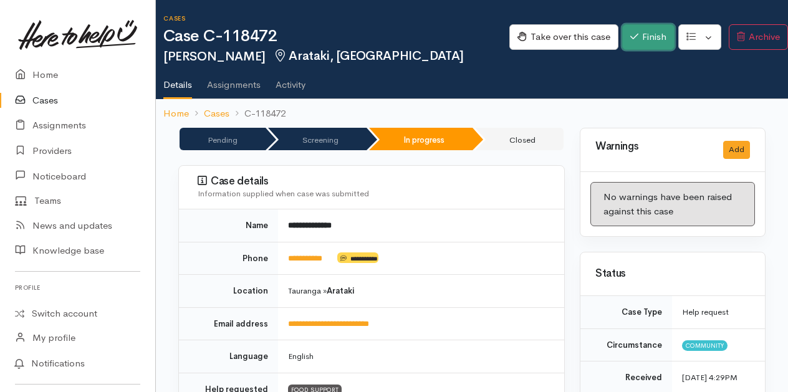
click at [639, 40] on button "Finish" at bounding box center [648, 37] width 52 height 26
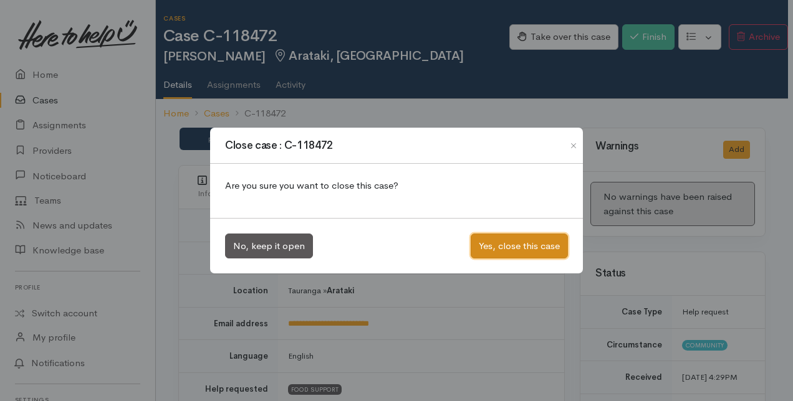
click at [500, 243] on button "Yes, close this case" at bounding box center [519, 247] width 97 height 26
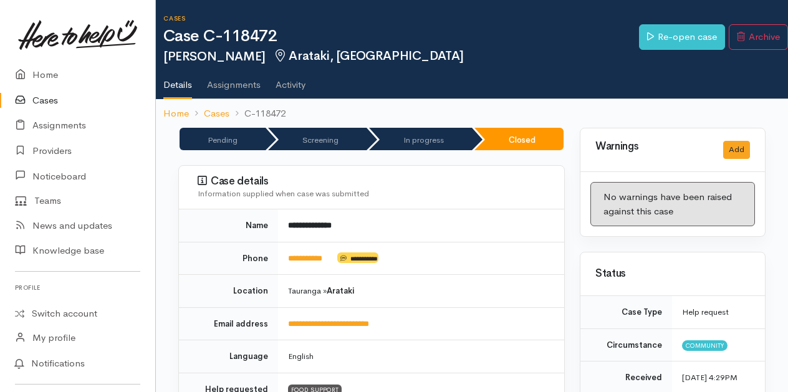
click at [46, 96] on link "Cases" at bounding box center [77, 101] width 155 height 26
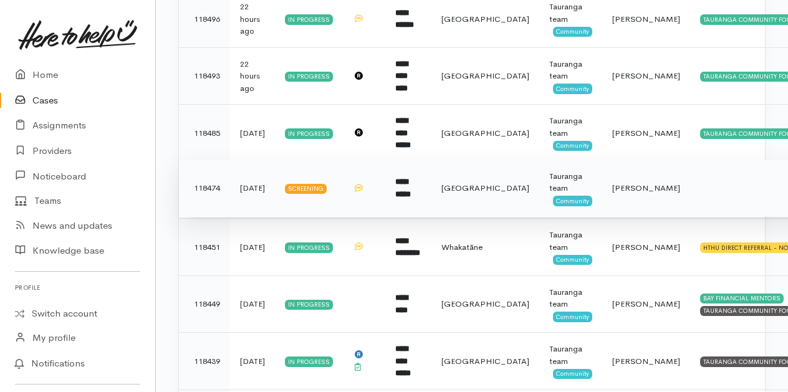
scroll to position [499, 0]
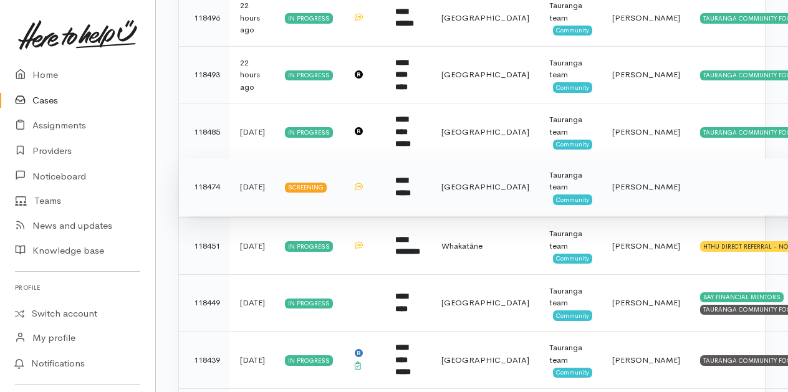
click at [411, 183] on b "**********" at bounding box center [403, 186] width 16 height 21
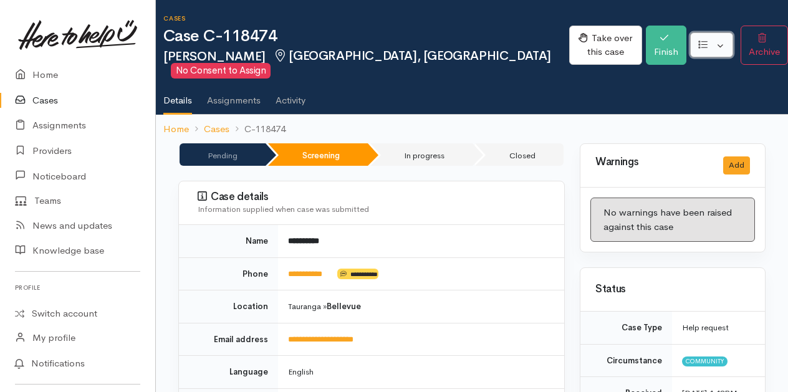
click at [708, 39] on button "button" at bounding box center [711, 45] width 43 height 26
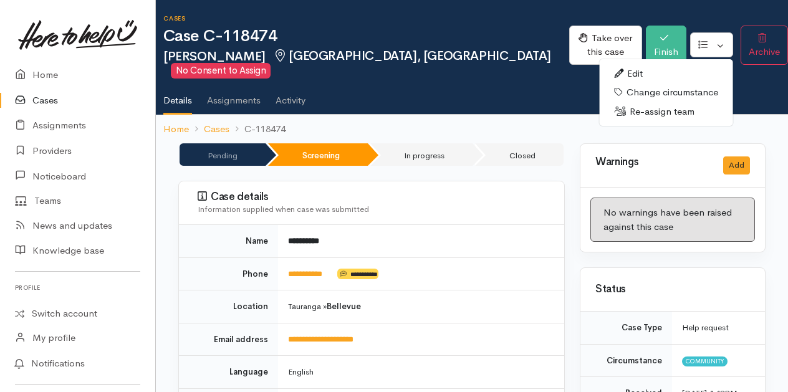
click at [633, 102] on link "Re-assign team" at bounding box center [665, 111] width 133 height 19
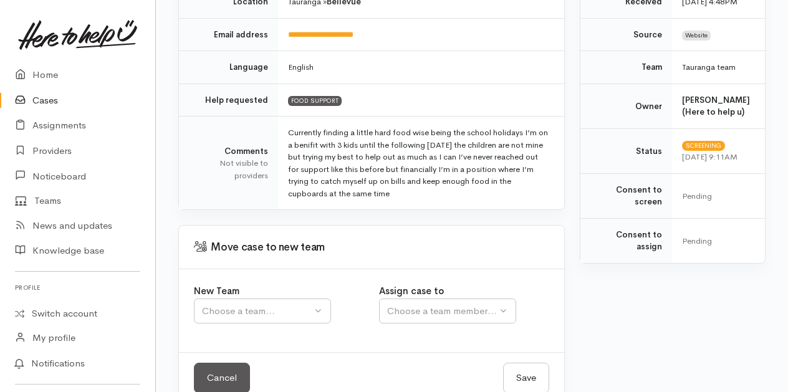
scroll to position [277, 0]
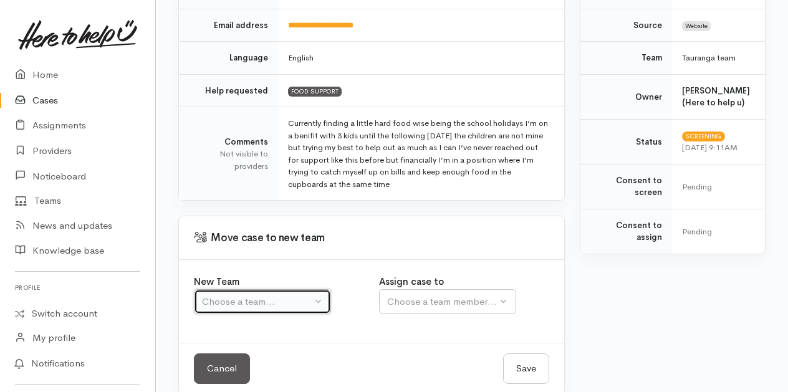
click at [314, 289] on button "Choose a team..." at bounding box center [262, 302] width 137 height 26
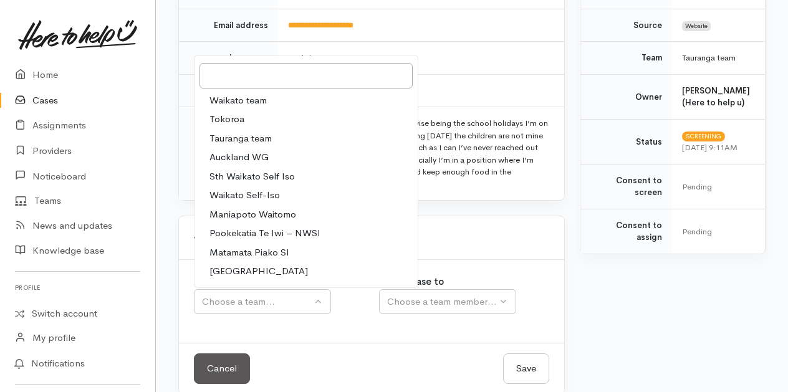
click at [229, 132] on span "Tauranga team" at bounding box center [240, 139] width 62 height 14
select select "3"
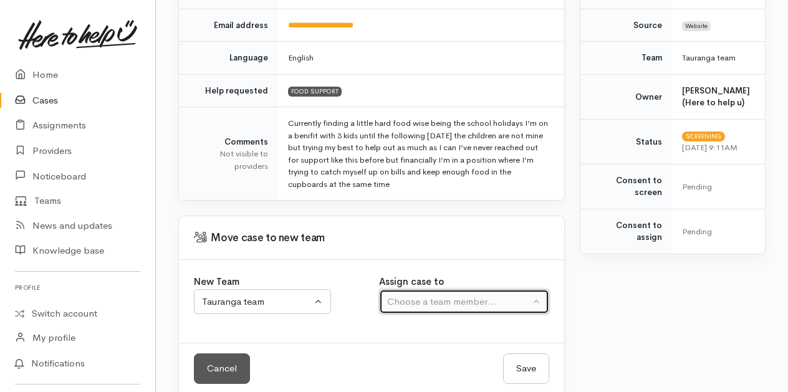
click at [489, 295] on div "Choose a team member..." at bounding box center [458, 302] width 143 height 14
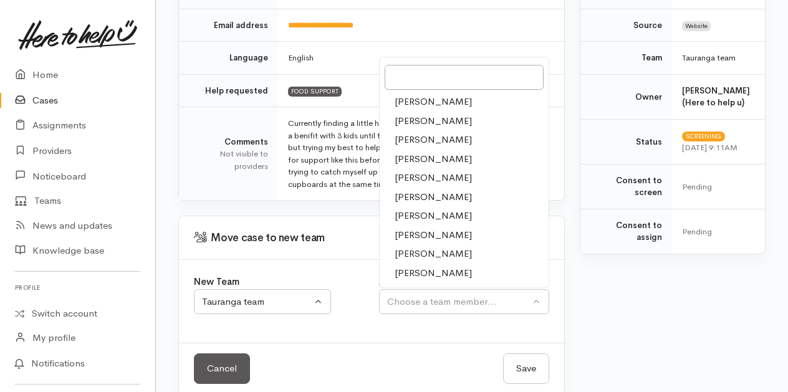
click at [420, 247] on span "Malia Stowers" at bounding box center [433, 254] width 77 height 14
select select "1613"
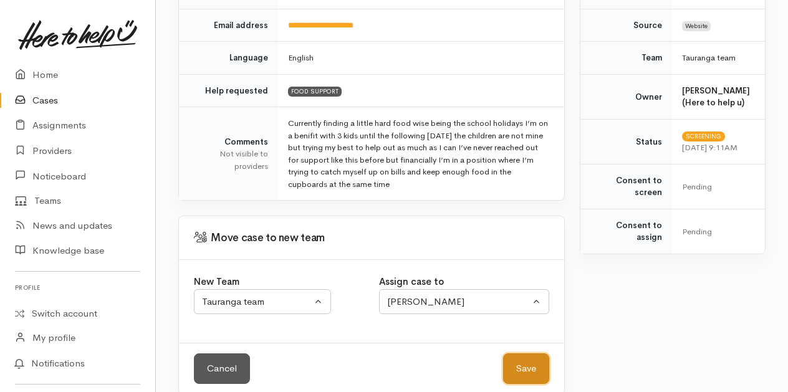
click at [530, 353] on button "Save" at bounding box center [526, 368] width 46 height 31
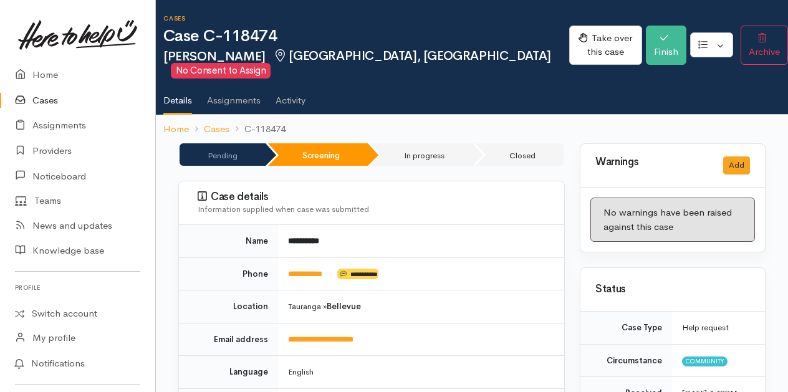
click at [42, 98] on link "Cases" at bounding box center [77, 101] width 155 height 26
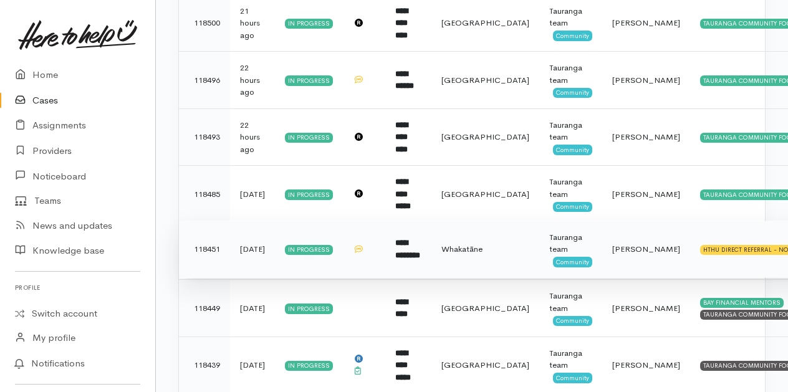
scroll to position [499, 0]
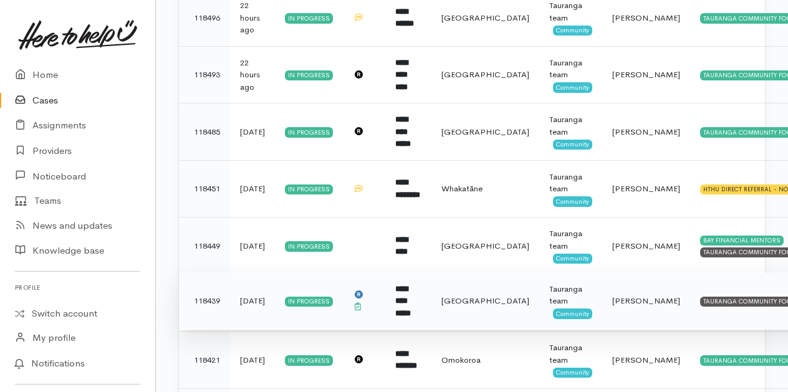
click at [411, 301] on b "**********" at bounding box center [403, 301] width 16 height 32
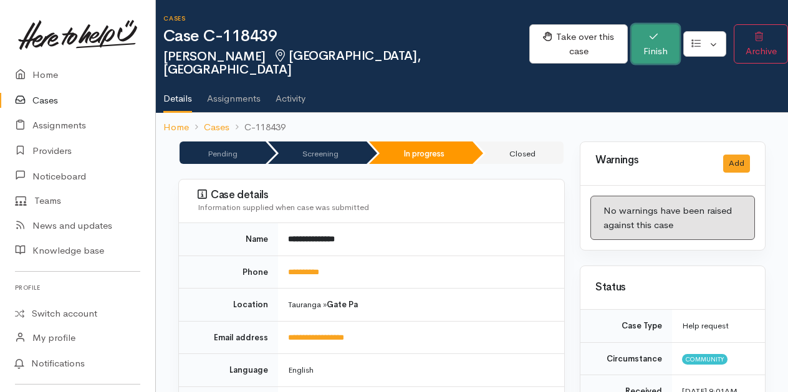
click at [643, 34] on button "Finish" at bounding box center [655, 43] width 48 height 39
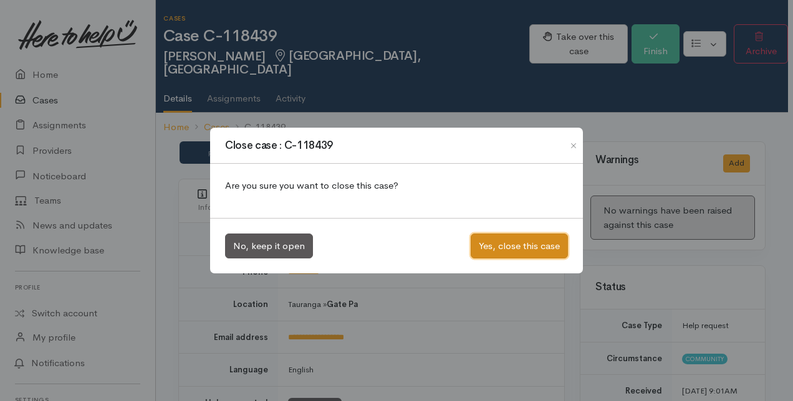
click at [525, 246] on button "Yes, close this case" at bounding box center [519, 247] width 97 height 26
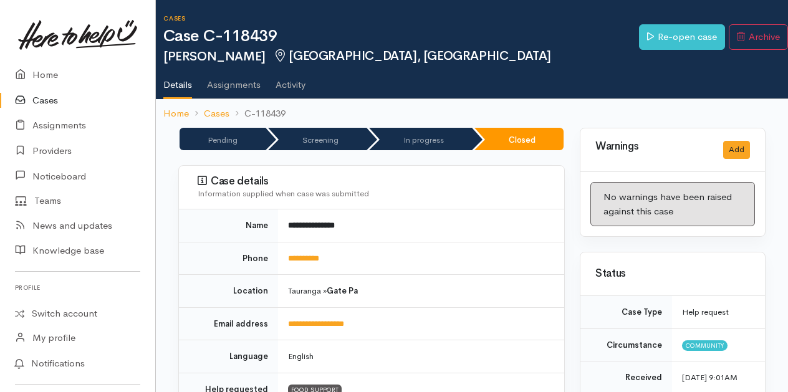
click at [41, 97] on link "Cases" at bounding box center [77, 101] width 155 height 26
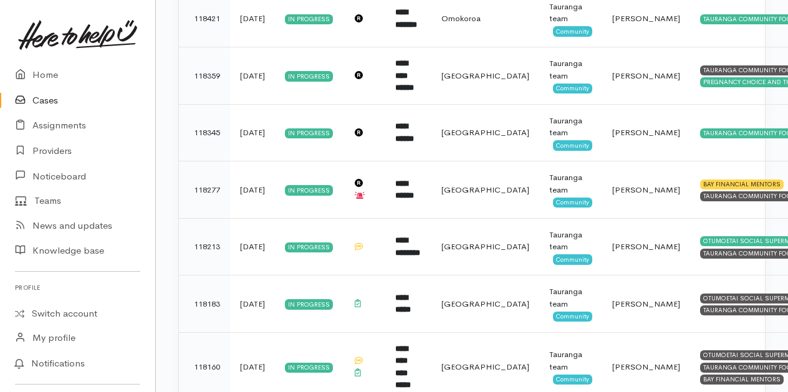
scroll to position [810, 0]
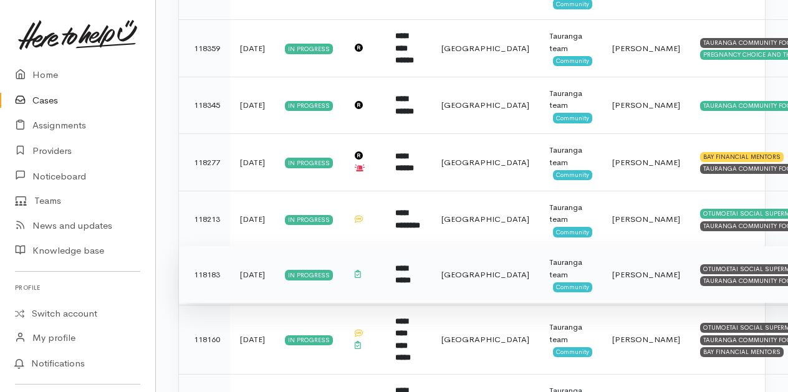
click at [411, 272] on b "**********" at bounding box center [403, 274] width 16 height 21
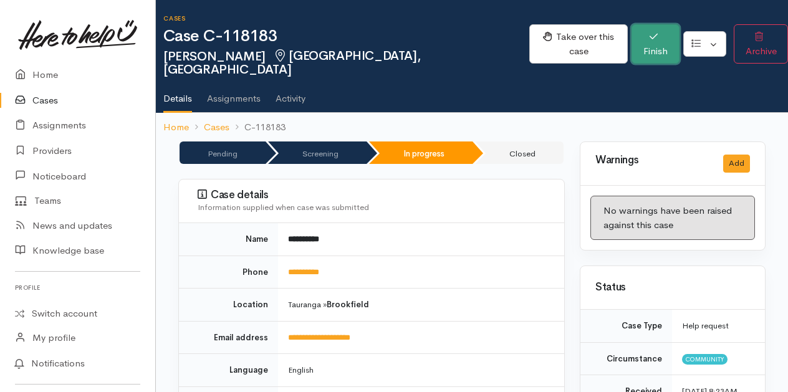
click at [634, 35] on button "Finish" at bounding box center [655, 43] width 48 height 39
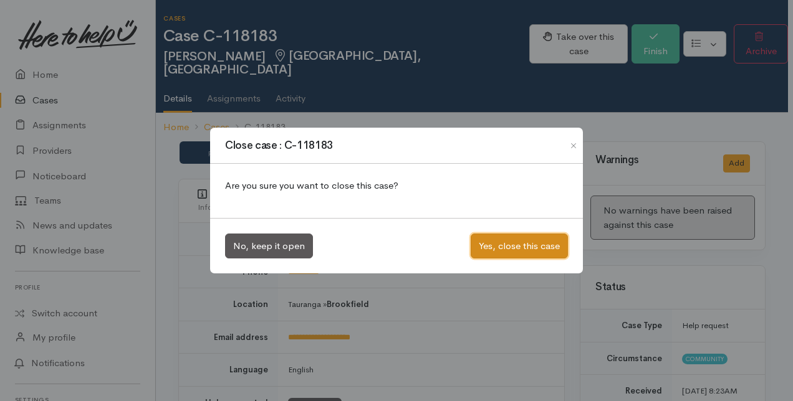
click at [500, 245] on button "Yes, close this case" at bounding box center [519, 247] width 97 height 26
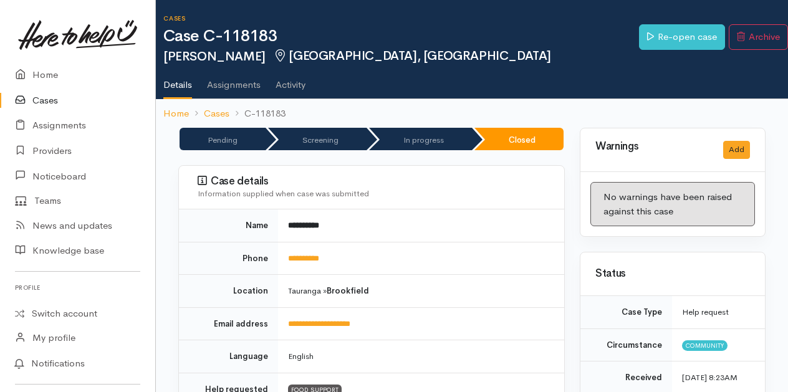
click at [50, 100] on link "Cases" at bounding box center [77, 101] width 155 height 26
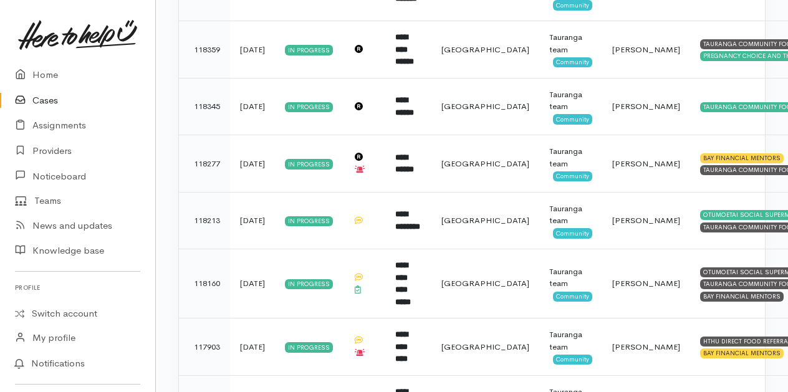
scroll to position [810, 0]
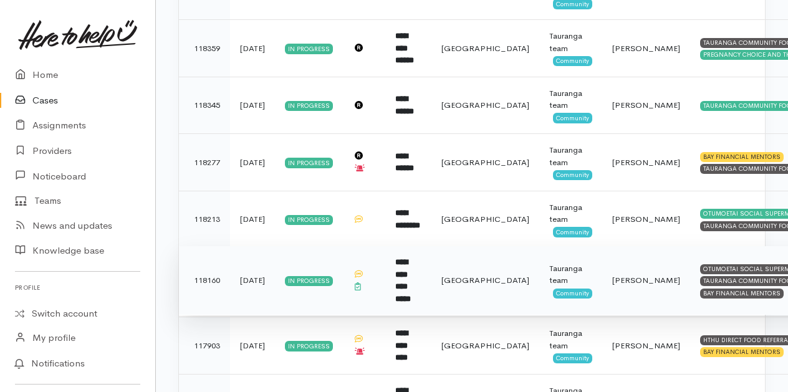
click at [411, 271] on b "**********" at bounding box center [403, 280] width 16 height 45
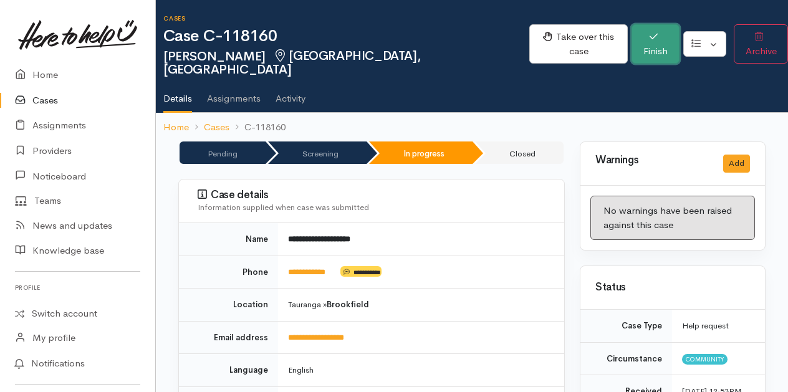
click at [649, 36] on icon "button" at bounding box center [653, 36] width 8 height 9
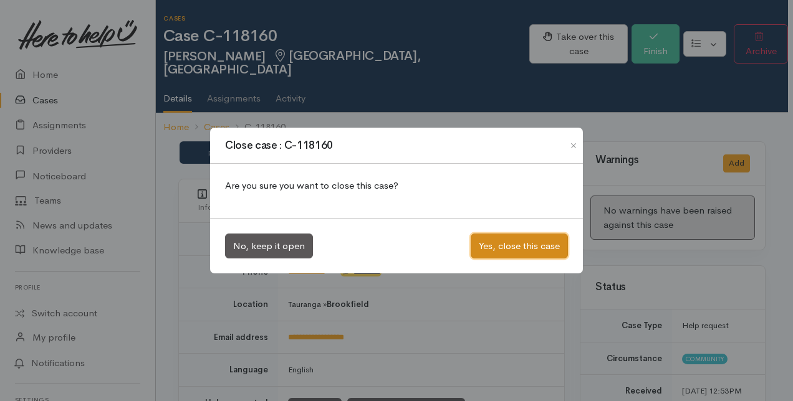
click at [501, 246] on button "Yes, close this case" at bounding box center [519, 247] width 97 height 26
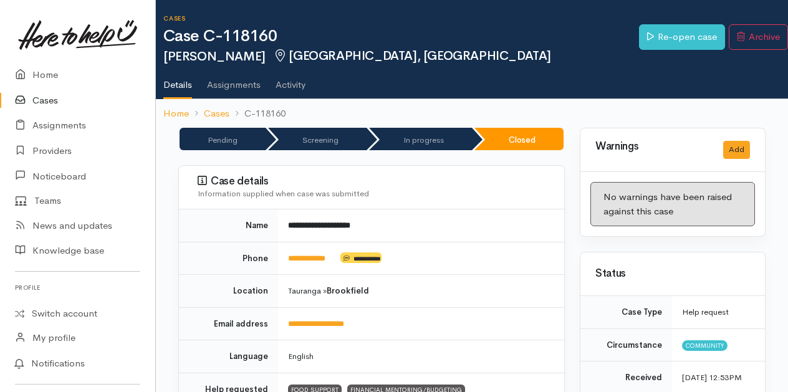
click at [42, 101] on link "Cases" at bounding box center [77, 101] width 155 height 26
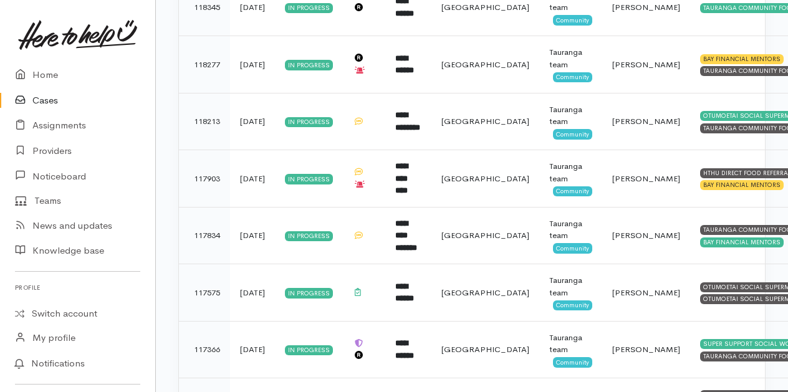
scroll to position [935, 0]
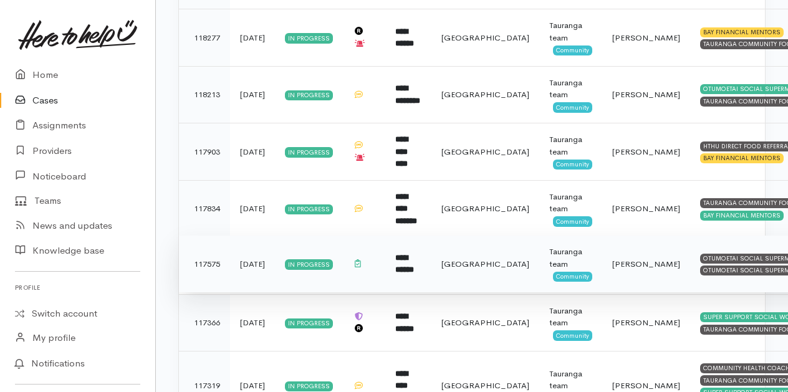
click at [414, 257] on b "**********" at bounding box center [404, 264] width 19 height 21
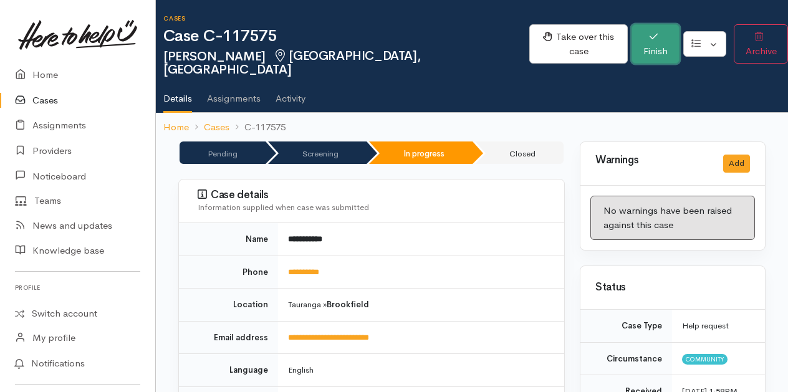
click at [639, 39] on button "Finish" at bounding box center [655, 43] width 48 height 39
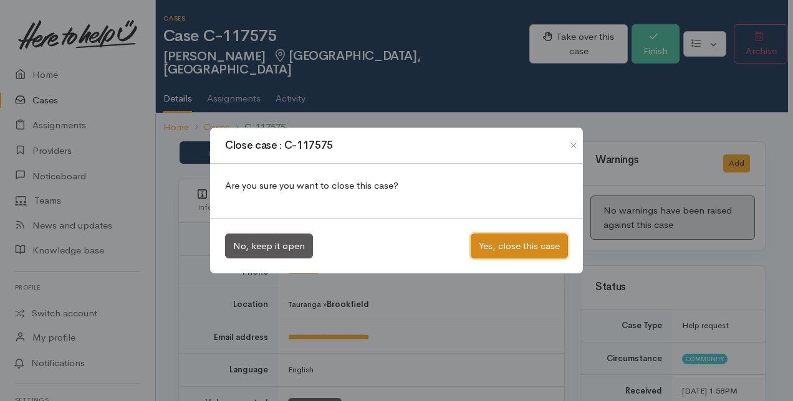
click at [515, 244] on button "Yes, close this case" at bounding box center [519, 247] width 97 height 26
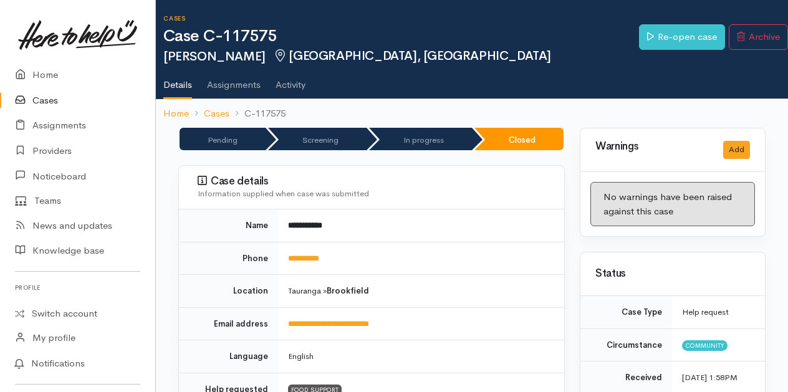
click at [49, 100] on link "Cases" at bounding box center [77, 101] width 155 height 26
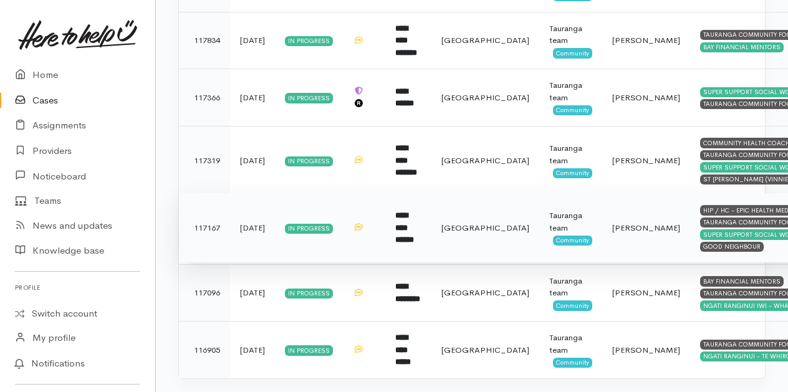
scroll to position [1120, 0]
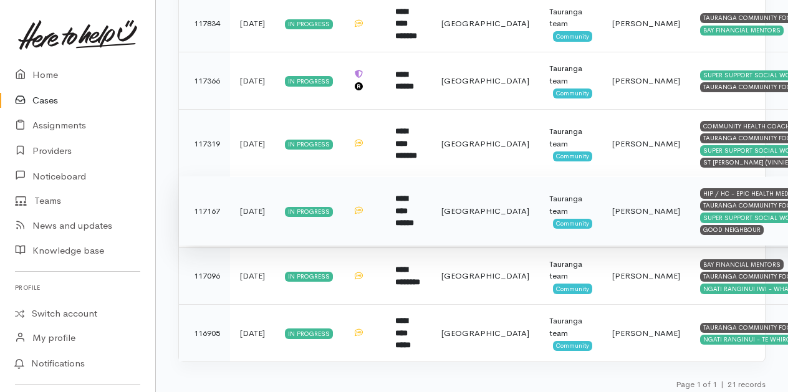
click at [414, 211] on b "**********" at bounding box center [404, 210] width 19 height 32
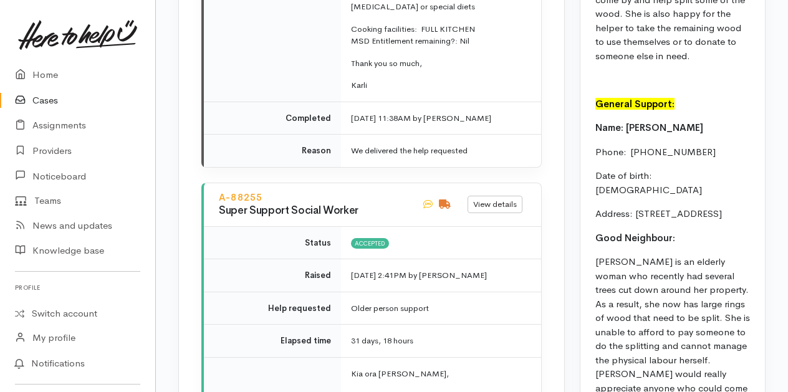
scroll to position [2618, 0]
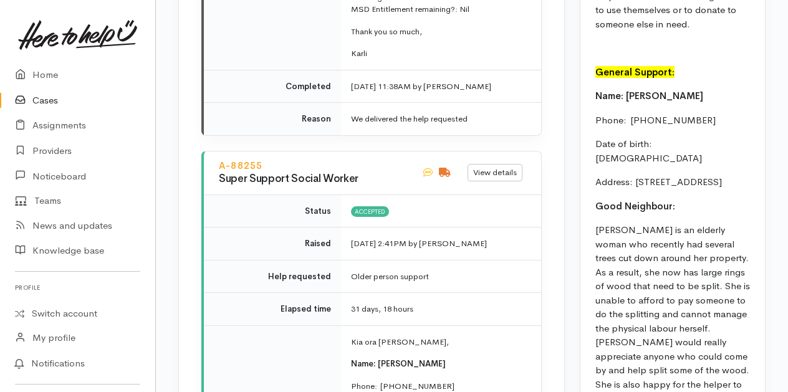
click at [44, 101] on link "Cases" at bounding box center [77, 101] width 155 height 26
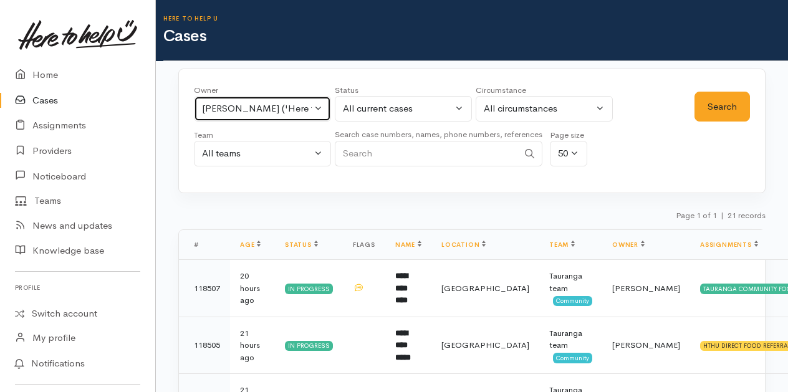
click at [317, 101] on button "[PERSON_NAME] ('Here to help u')" at bounding box center [262, 109] width 137 height 26
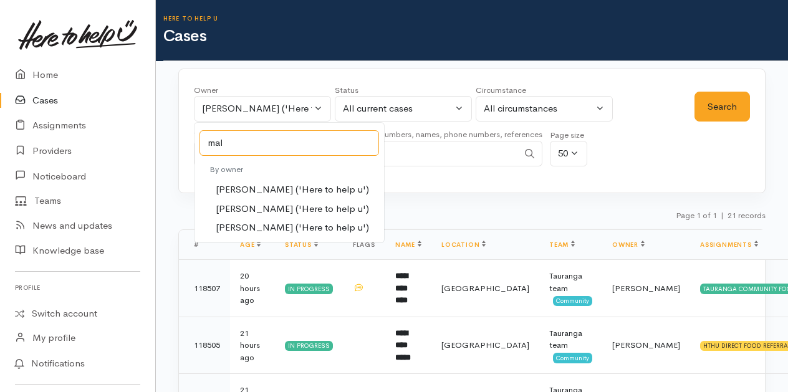
type input "mal"
click at [250, 205] on span "Malia Stowers ('Here to help u')" at bounding box center [292, 209] width 153 height 14
select select "1613"
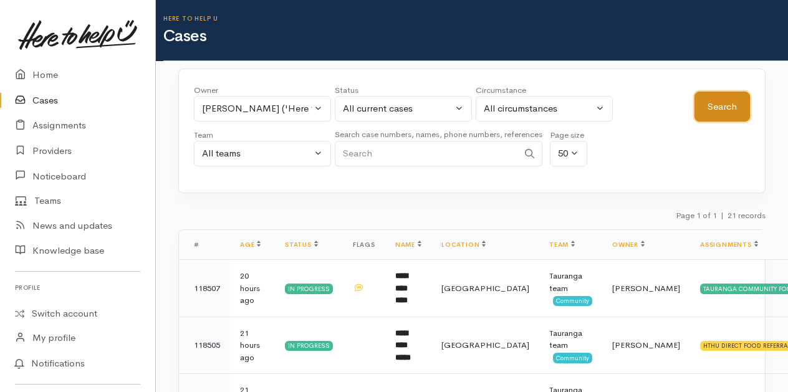
click at [726, 107] on button "Search" at bounding box center [721, 107] width 55 height 31
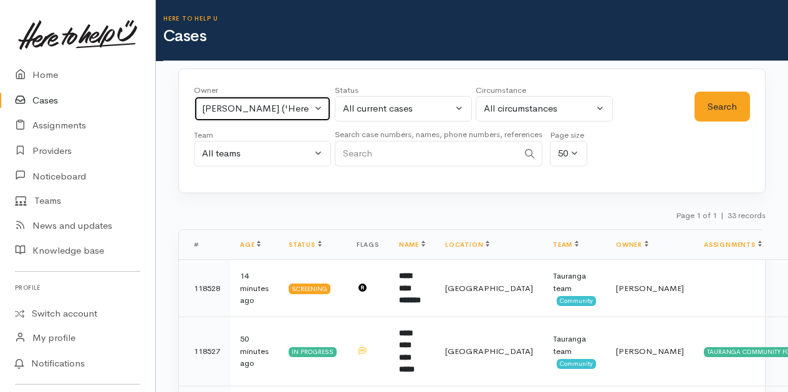
click at [320, 100] on button "Malia Stowers ('Here to help u')" at bounding box center [262, 109] width 137 height 26
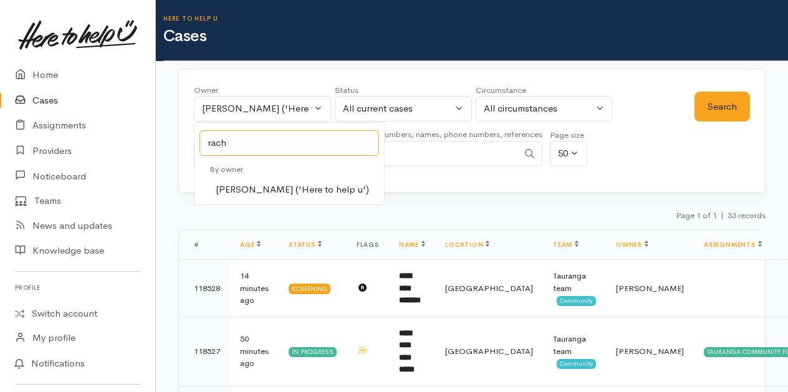
type input "rach"
click at [254, 187] on span "Rachel Proctor ('Here to help u')" at bounding box center [292, 190] width 153 height 14
select select "1612"
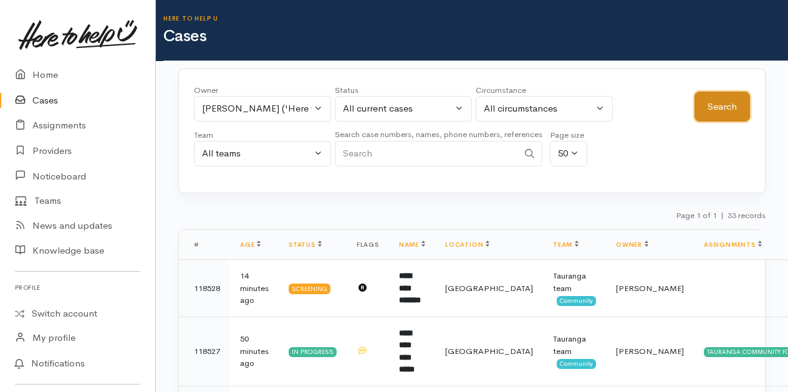
click at [702, 106] on button "Search" at bounding box center [721, 107] width 55 height 31
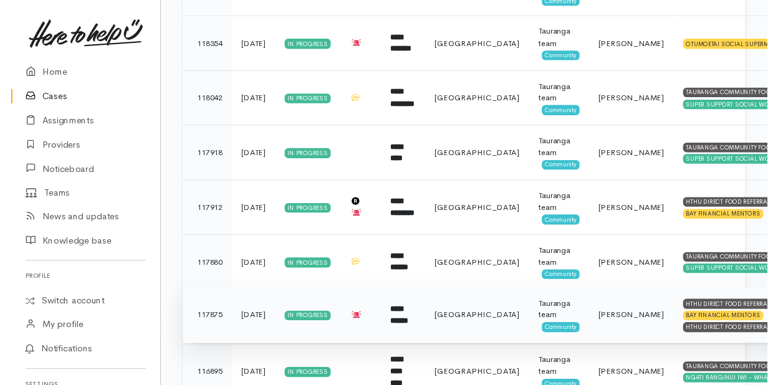
scroll to position [683, 0]
